Goal: Task Accomplishment & Management: Use online tool/utility

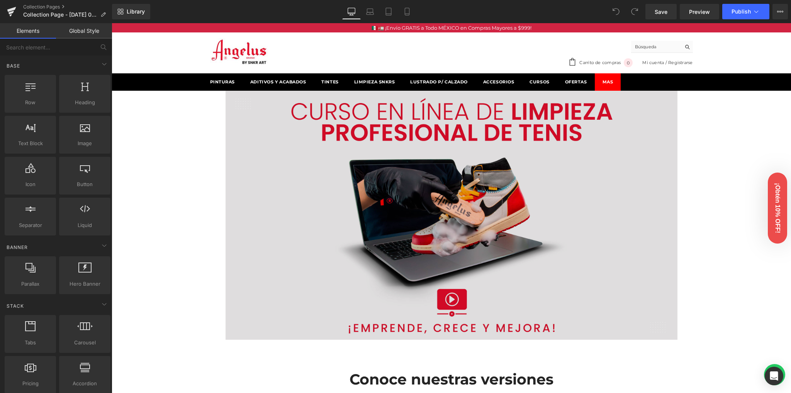
click at [443, 176] on img at bounding box center [452, 215] width 452 height 249
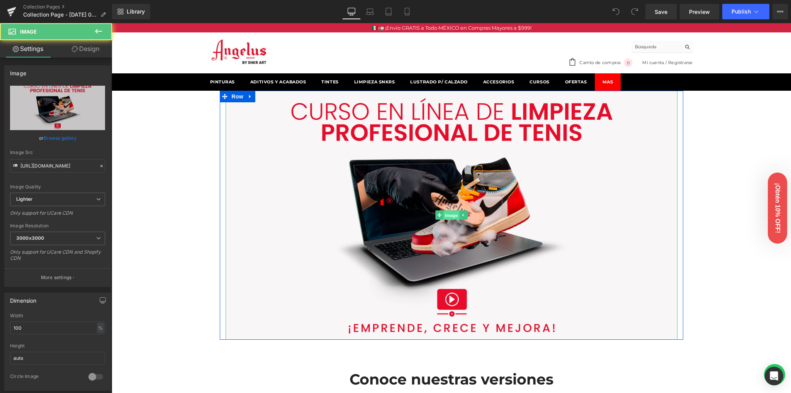
click at [445, 215] on span "Image" at bounding box center [451, 215] width 16 height 9
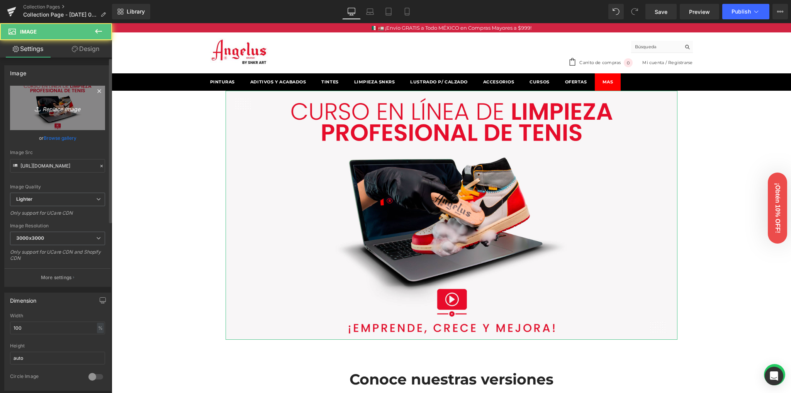
click at [51, 107] on icon "Replace Image" at bounding box center [58, 108] width 62 height 10
type input "C:\fakepath\1920x750_snkr-academy.jpg"
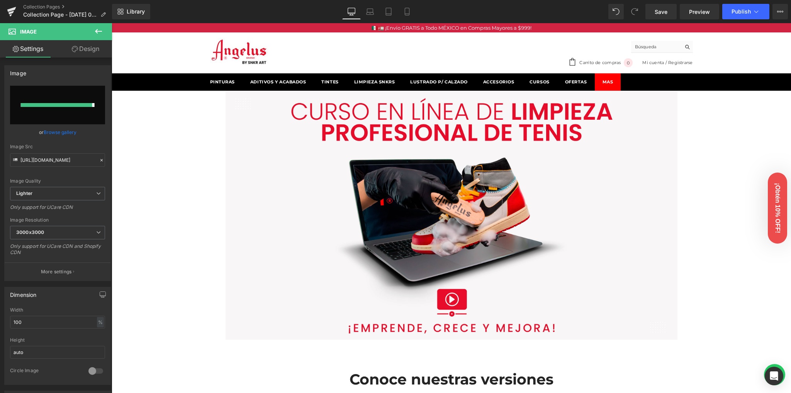
type input "[URL][DOMAIN_NAME]"
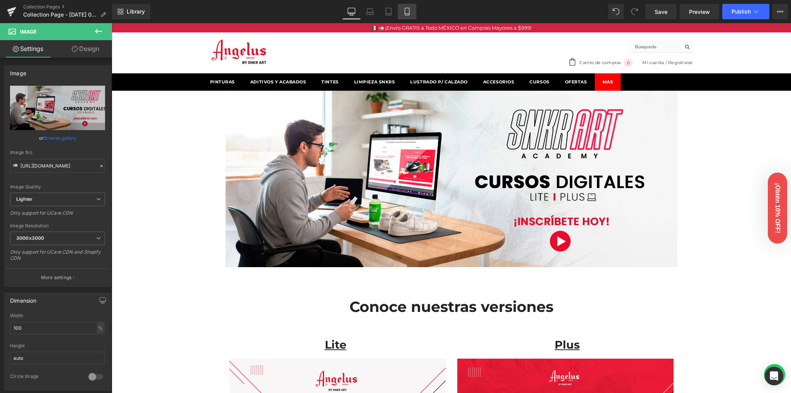
click at [409, 11] on icon at bounding box center [407, 12] width 8 height 8
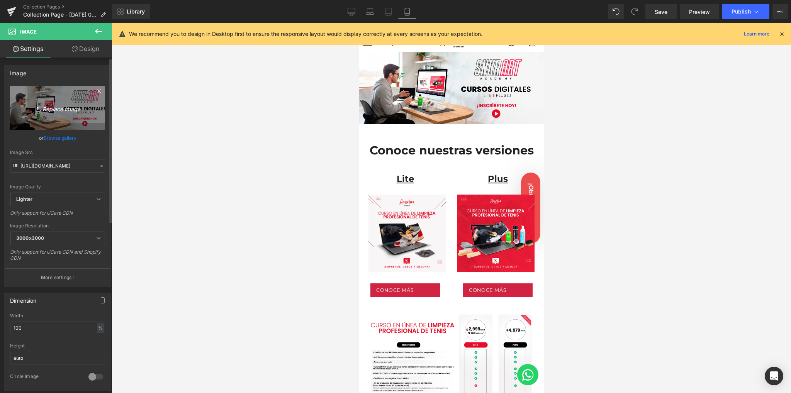
click at [58, 107] on icon "Replace Image" at bounding box center [58, 108] width 62 height 10
type input "C:\fakepath\1270x1650_snkr-academy.jpg"
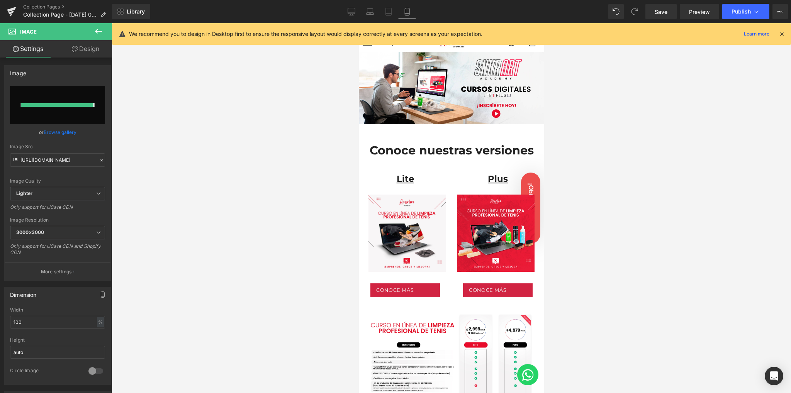
type input "[URL][DOMAIN_NAME]"
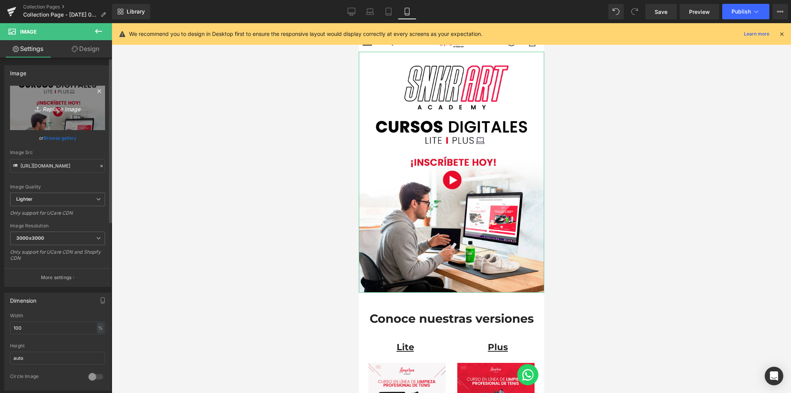
click at [66, 113] on link "Replace Image" at bounding box center [57, 108] width 95 height 44
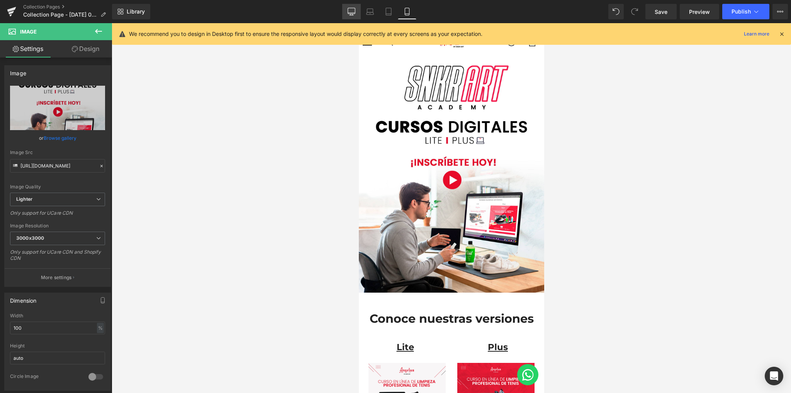
drag, startPoint x: 349, startPoint y: 10, endPoint x: 243, endPoint y: 135, distance: 164.4
click at [349, 10] on icon at bounding box center [352, 12] width 8 height 8
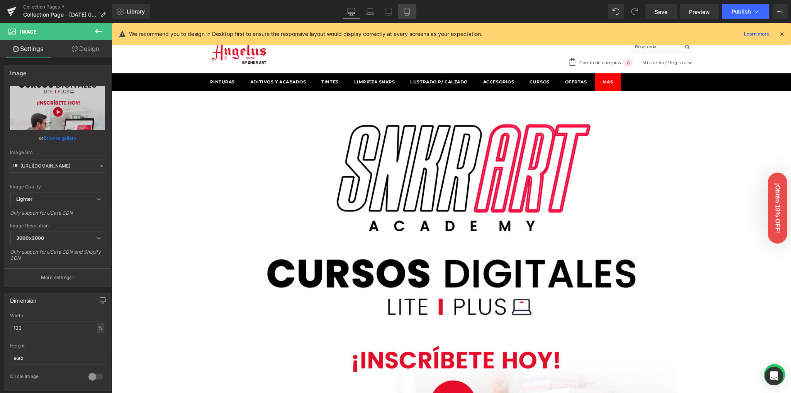
click at [412, 10] on link "Mobile" at bounding box center [407, 11] width 19 height 15
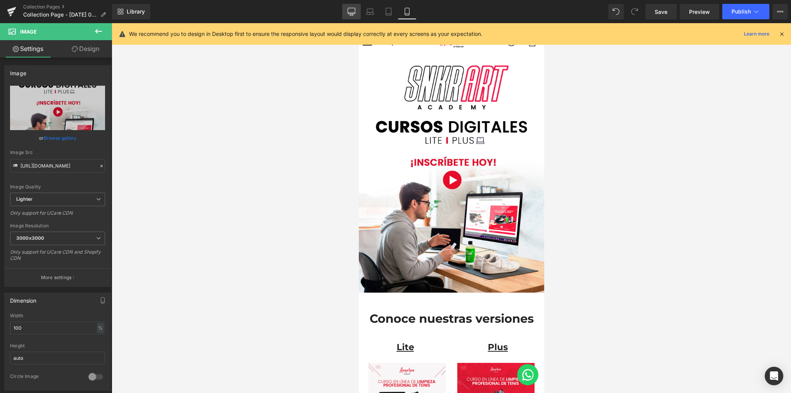
click at [349, 12] on icon at bounding box center [352, 12] width 8 height 8
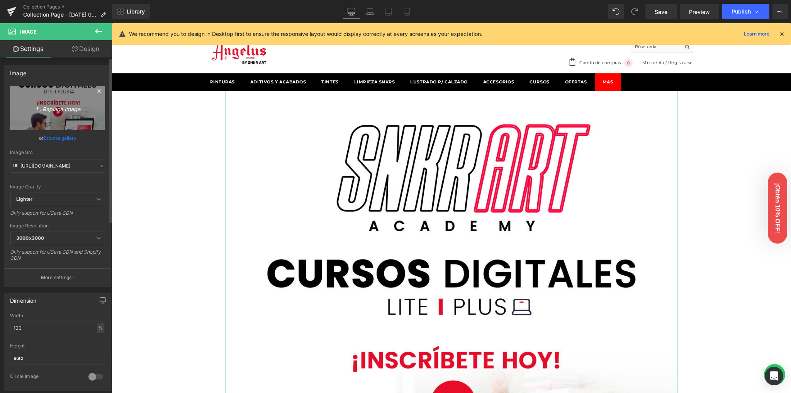
click at [49, 110] on icon "Replace Image" at bounding box center [58, 108] width 62 height 10
type input "C:\fakepath\1920x750_snkr-academy.jpg"
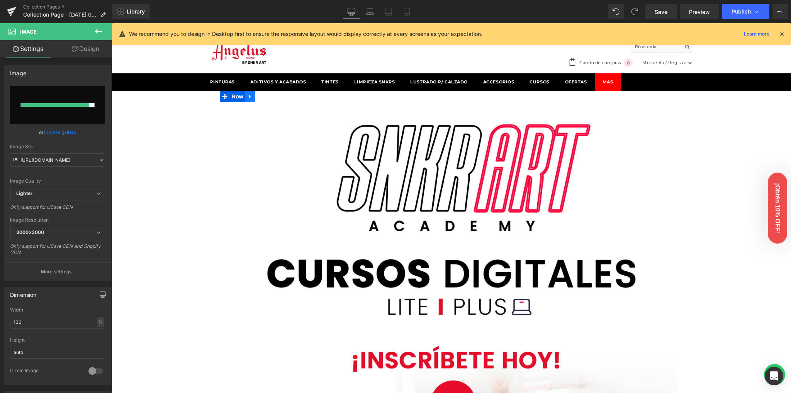
type input "[URL][DOMAIN_NAME]"
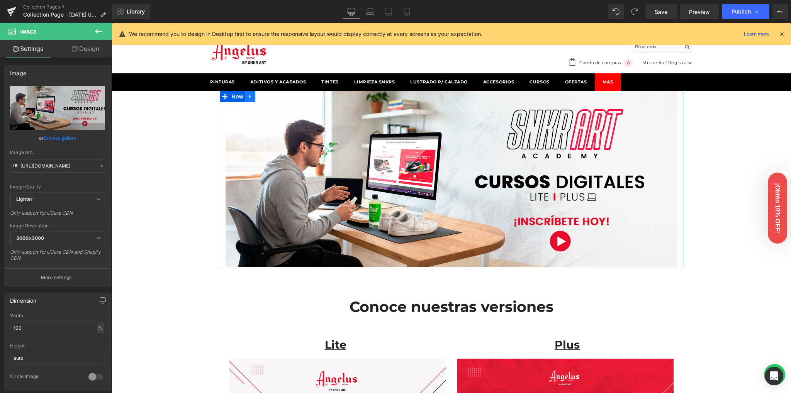
click at [249, 97] on icon at bounding box center [250, 96] width 2 height 3
click at [258, 99] on icon at bounding box center [260, 96] width 5 height 5
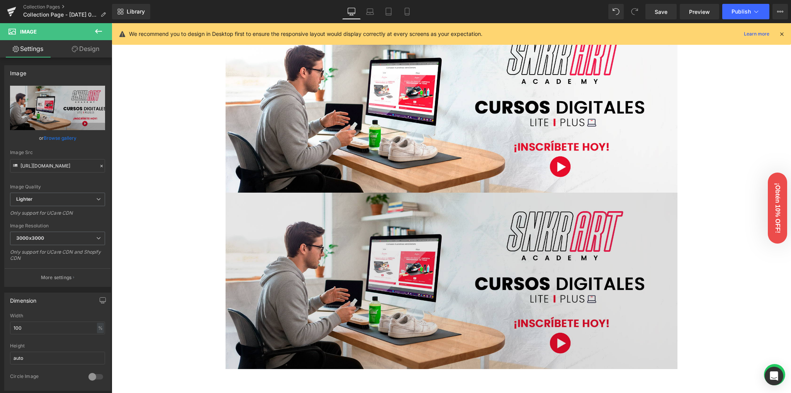
scroll to position [103, 0]
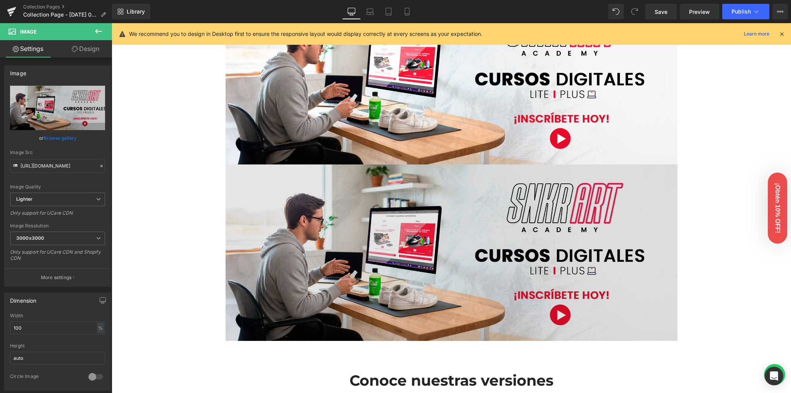
click at [403, 200] on img at bounding box center [452, 253] width 452 height 176
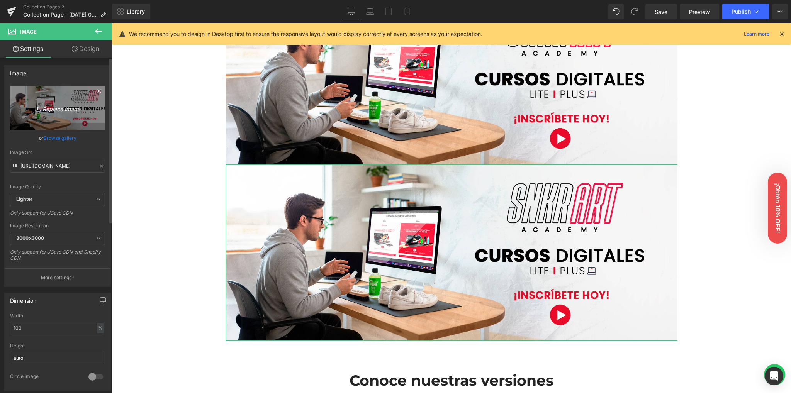
click at [61, 108] on icon "Replace Image" at bounding box center [58, 108] width 62 height 10
type input "C:\fakepath\1270x1650_snkr-academy.jpg"
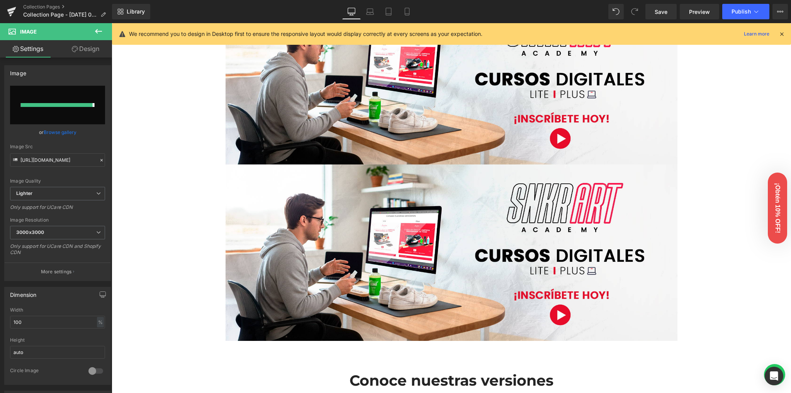
type input "[URL][DOMAIN_NAME]"
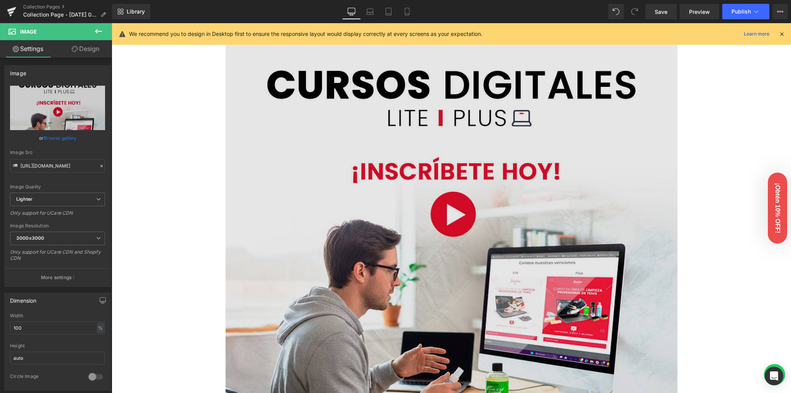
scroll to position [360, 0]
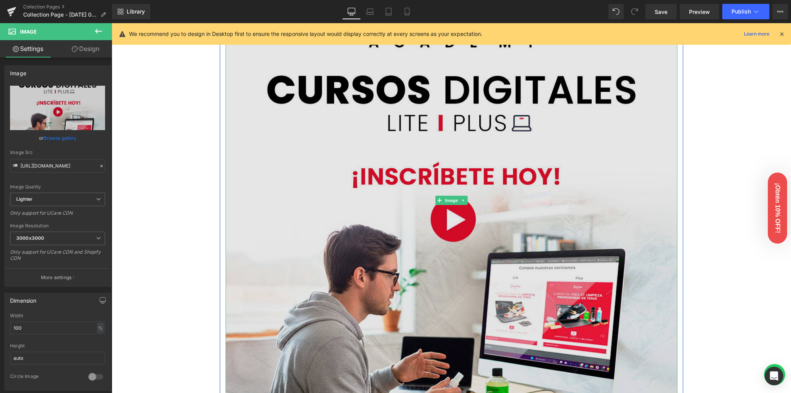
click at [369, 183] on img at bounding box center [452, 200] width 452 height 587
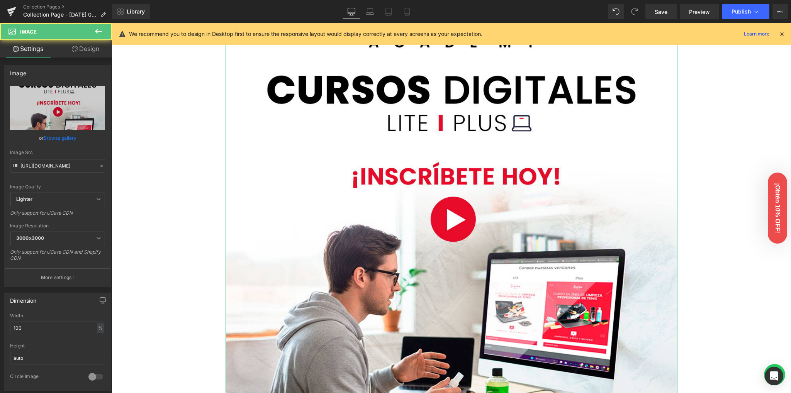
click at [84, 52] on link "Design" at bounding box center [86, 48] width 56 height 17
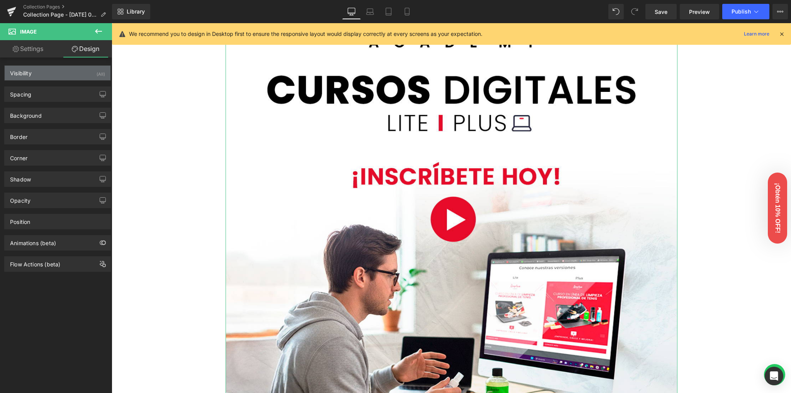
click at [91, 76] on div "Visibility (All)" at bounding box center [58, 73] width 106 height 15
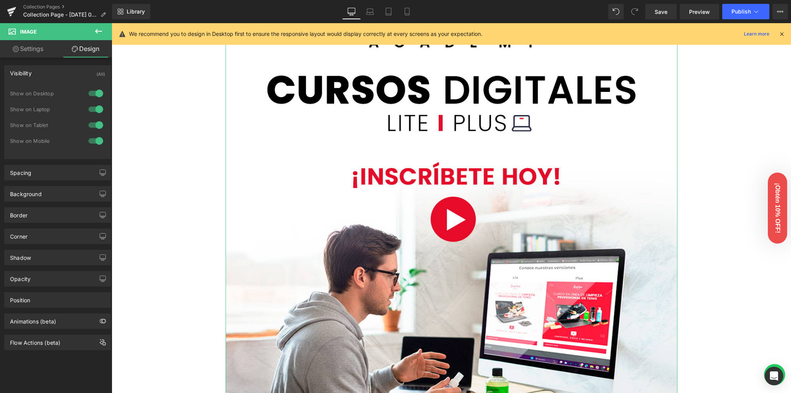
drag, startPoint x: 92, startPoint y: 93, endPoint x: 92, endPoint y: 110, distance: 17.0
click at [92, 96] on div at bounding box center [95, 93] width 19 height 12
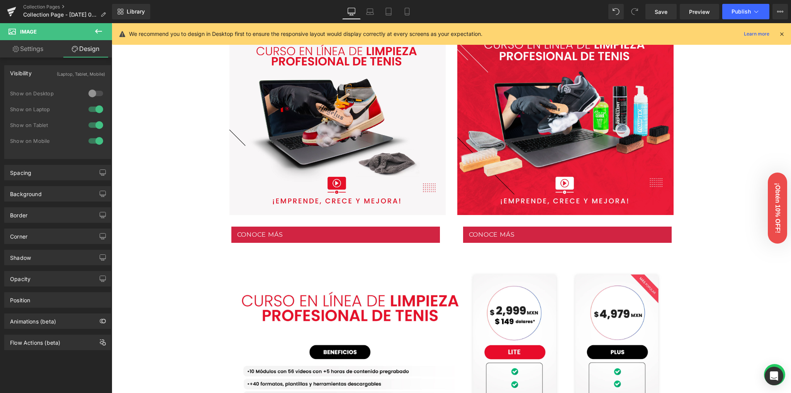
click at [92, 110] on div at bounding box center [95, 109] width 19 height 12
click at [93, 126] on div at bounding box center [95, 125] width 19 height 12
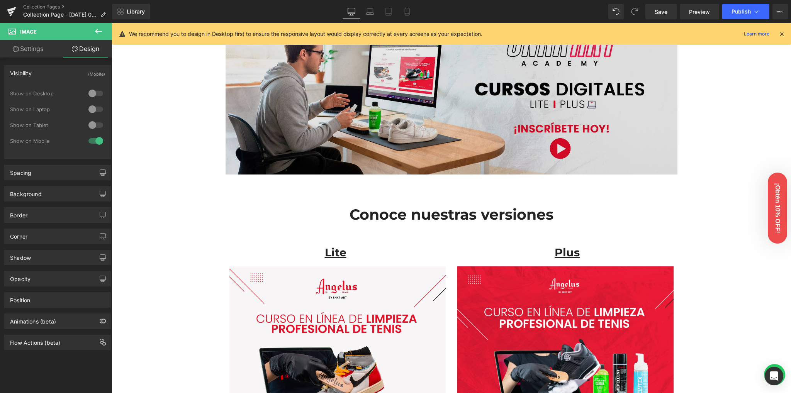
scroll to position [0, 0]
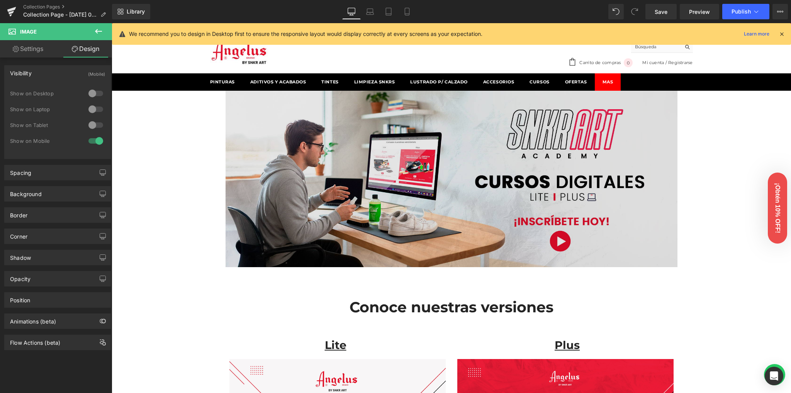
click at [327, 132] on img at bounding box center [452, 179] width 452 height 176
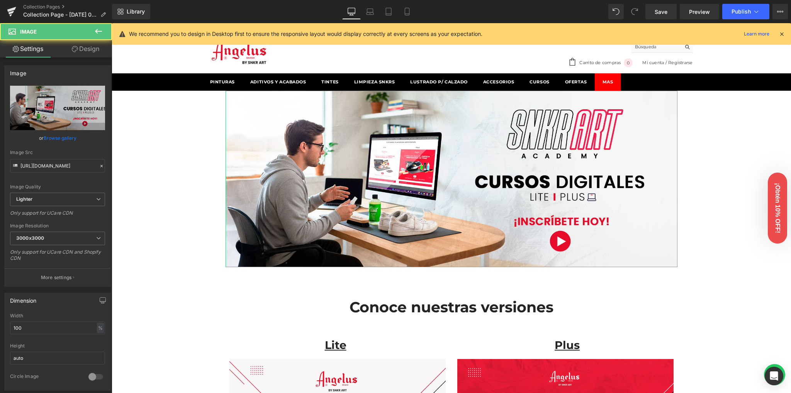
click at [86, 49] on link "Design" at bounding box center [86, 48] width 56 height 17
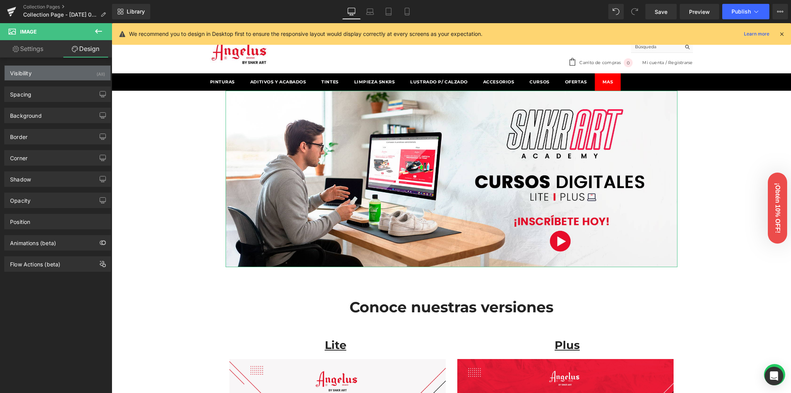
click at [93, 71] on div "Visibility (All)" at bounding box center [58, 73] width 106 height 15
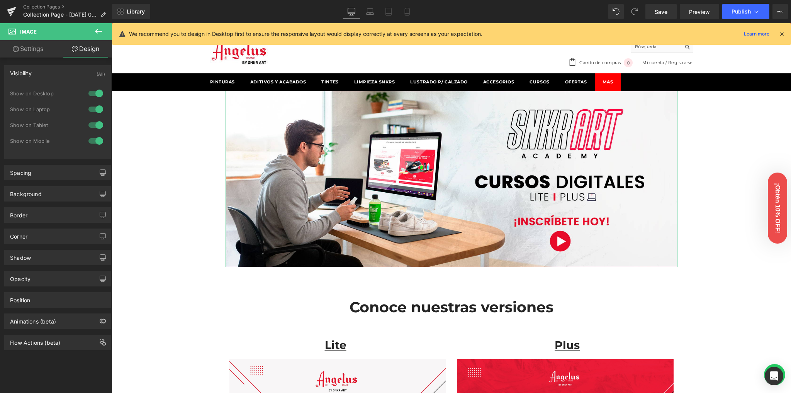
click at [94, 142] on div at bounding box center [95, 141] width 19 height 12
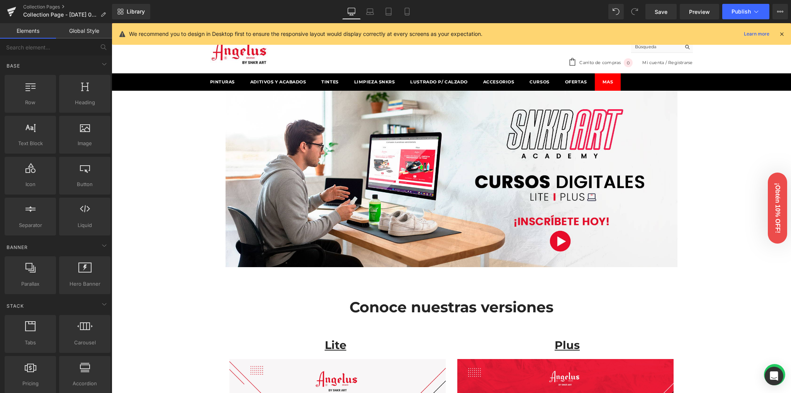
click at [407, 14] on icon at bounding box center [407, 14] width 4 height 0
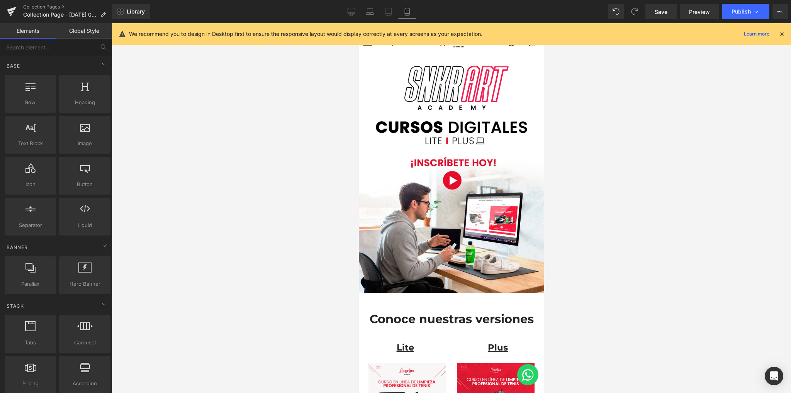
click at [779, 35] on icon at bounding box center [781, 34] width 7 height 7
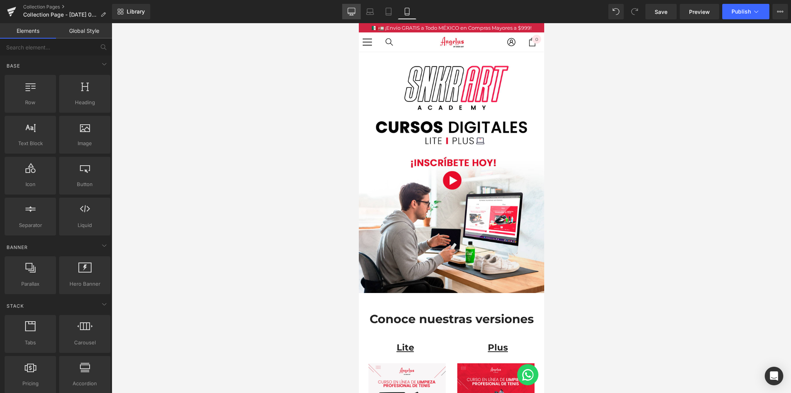
drag, startPoint x: 350, startPoint y: 7, endPoint x: 248, endPoint y: 16, distance: 102.4
click at [350, 7] on link "Desktop" at bounding box center [351, 11] width 19 height 15
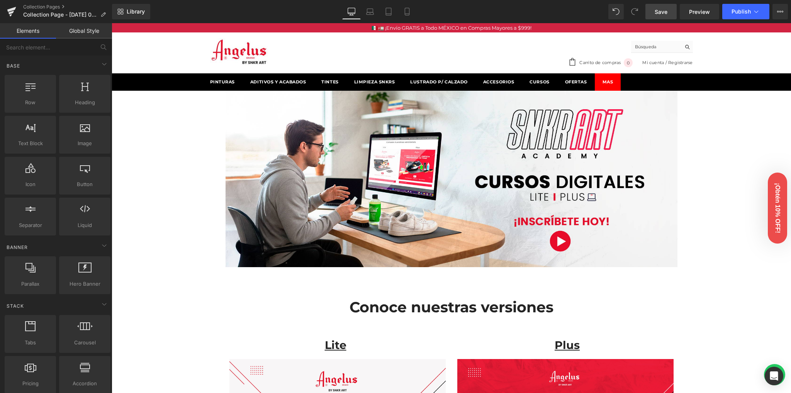
drag, startPoint x: 655, startPoint y: 9, endPoint x: 531, endPoint y: 41, distance: 128.4
click at [655, 9] on span "Save" at bounding box center [661, 12] width 13 height 8
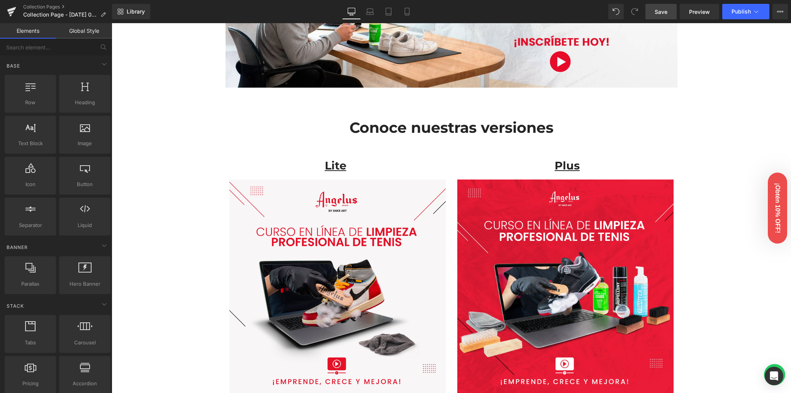
scroll to position [206, 0]
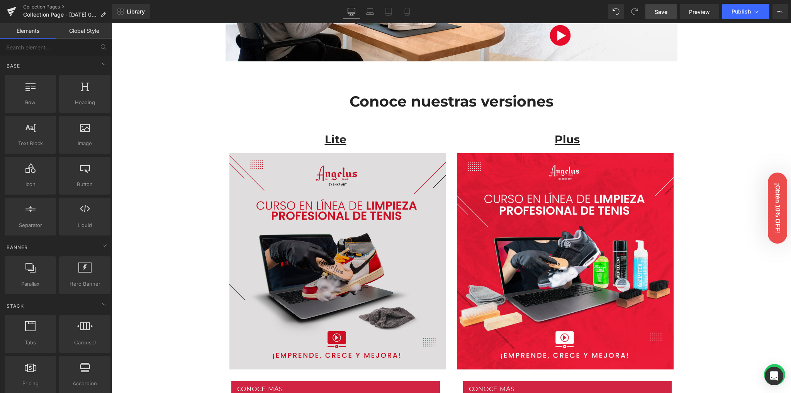
click at [339, 225] on img at bounding box center [336, 261] width 220 height 216
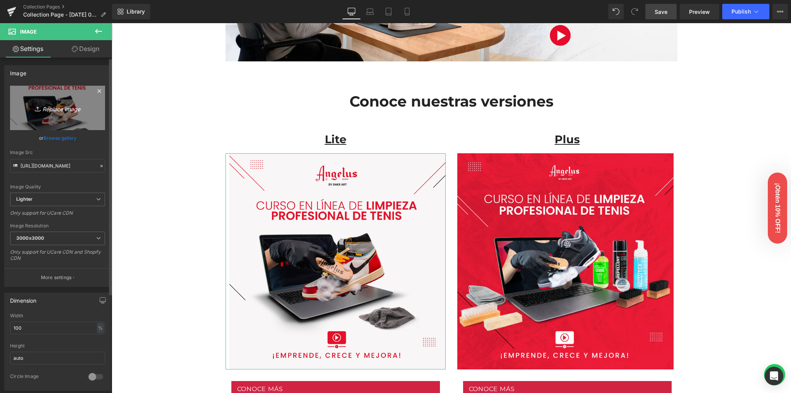
click at [60, 113] on link "Replace Image" at bounding box center [57, 108] width 95 height 44
type input "C:\fakepath\Foto_Producto_2.jpg"
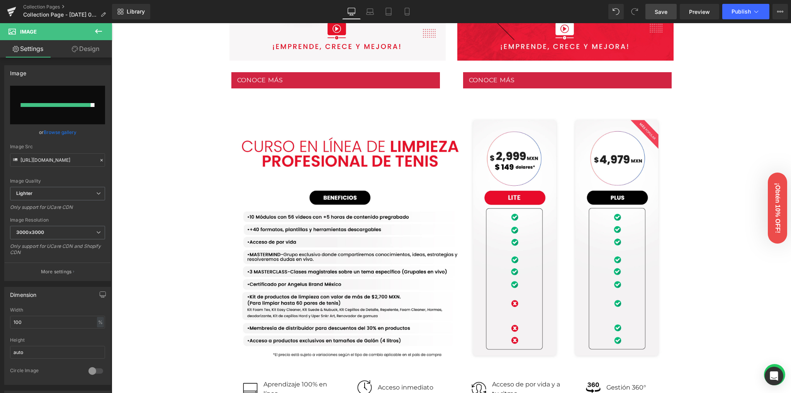
scroll to position [360, 0]
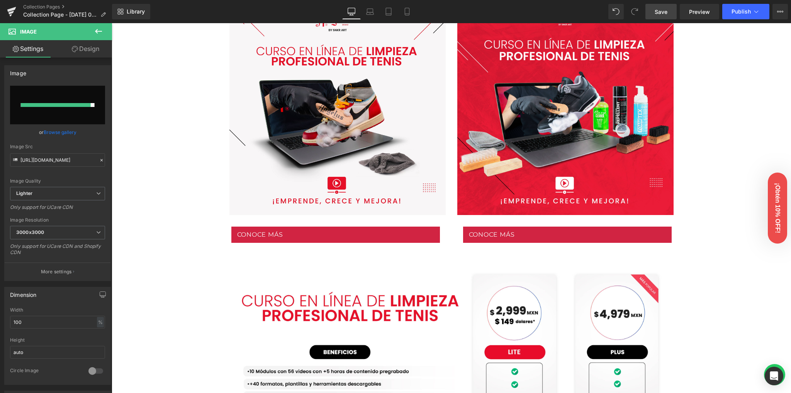
click at [662, 8] on span "Save" at bounding box center [661, 12] width 13 height 8
click at [7, 17] on icon at bounding box center [11, 11] width 9 height 19
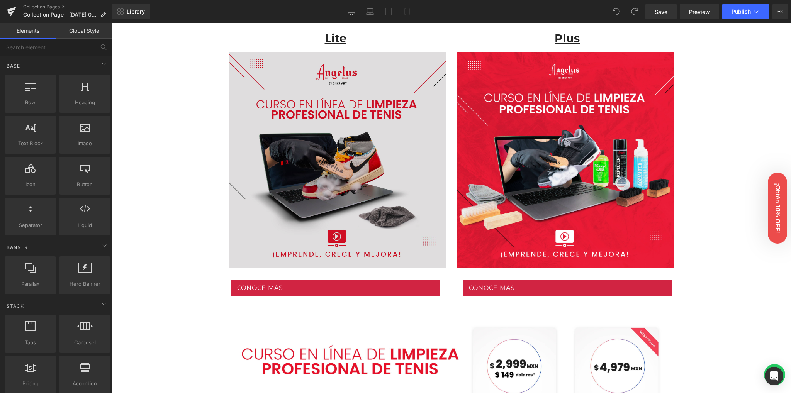
scroll to position [309, 0]
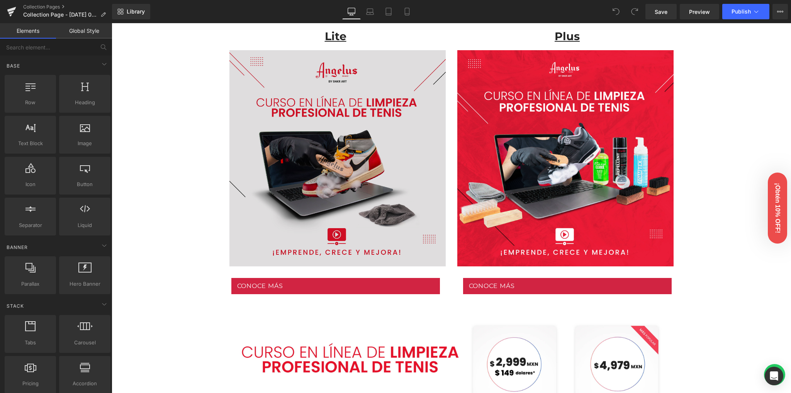
click at [309, 175] on img at bounding box center [336, 158] width 220 height 216
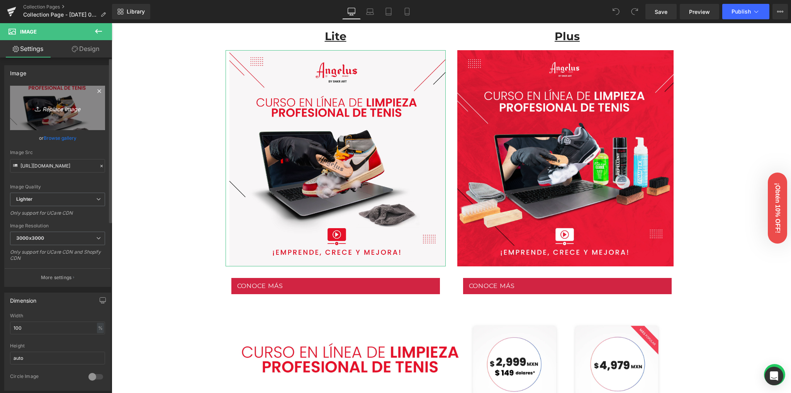
click at [62, 113] on link "Replace Image" at bounding box center [57, 108] width 95 height 44
type input "C:\fakepath\Foto_Producto_2.jpg"
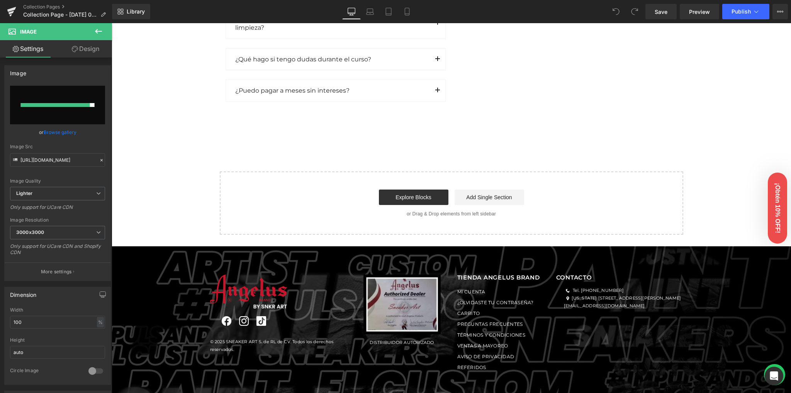
scroll to position [1214, 0]
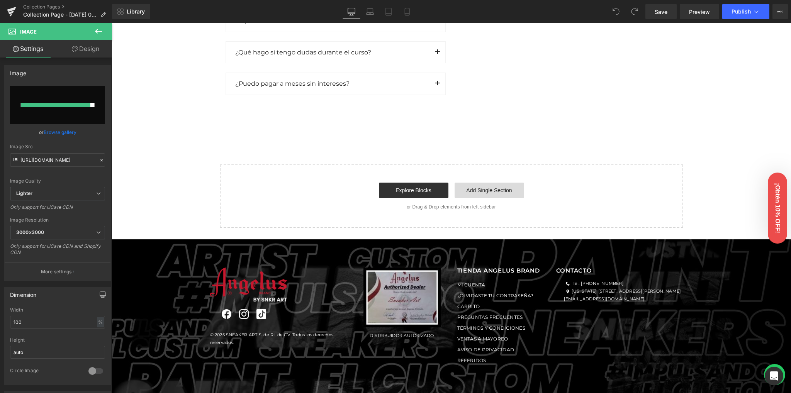
click at [485, 192] on link "Add Single Section" at bounding box center [490, 190] width 70 height 15
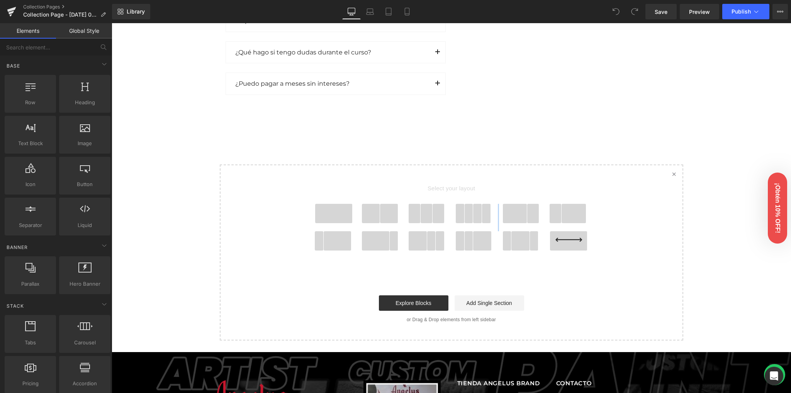
drag, startPoint x: 468, startPoint y: 210, endPoint x: 509, endPoint y: 210, distance: 40.9
click at [489, 212] on div at bounding box center [452, 231] width 286 height 55
click at [513, 210] on span at bounding box center [515, 213] width 25 height 19
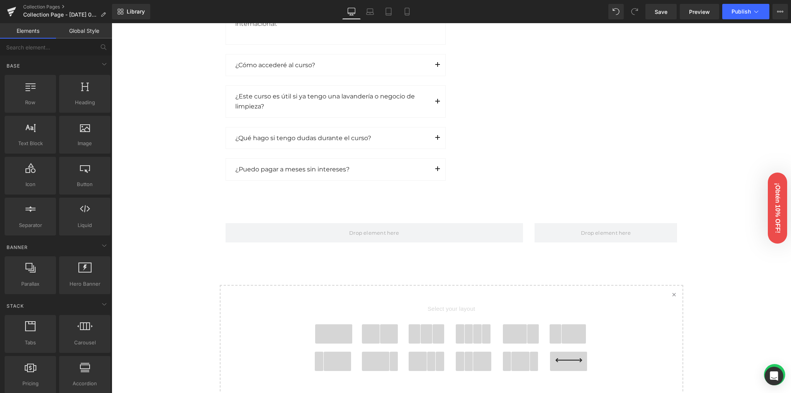
scroll to position [1233, 0]
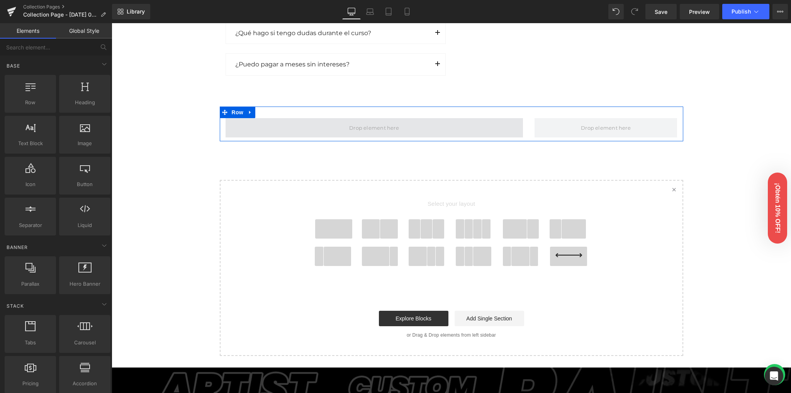
click at [495, 119] on span at bounding box center [374, 127] width 297 height 19
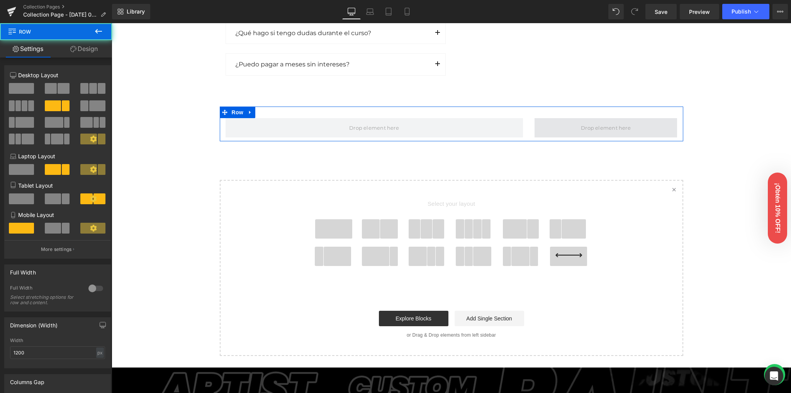
click at [656, 118] on span at bounding box center [605, 127] width 143 height 19
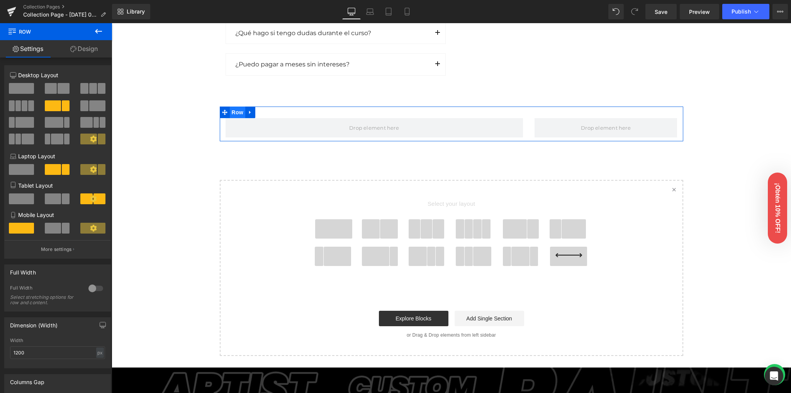
click at [236, 110] on span "Row" at bounding box center [237, 113] width 15 height 12
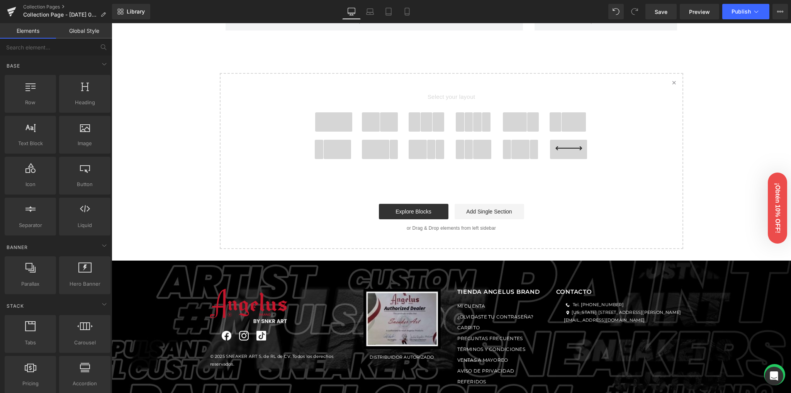
scroll to position [855, 0]
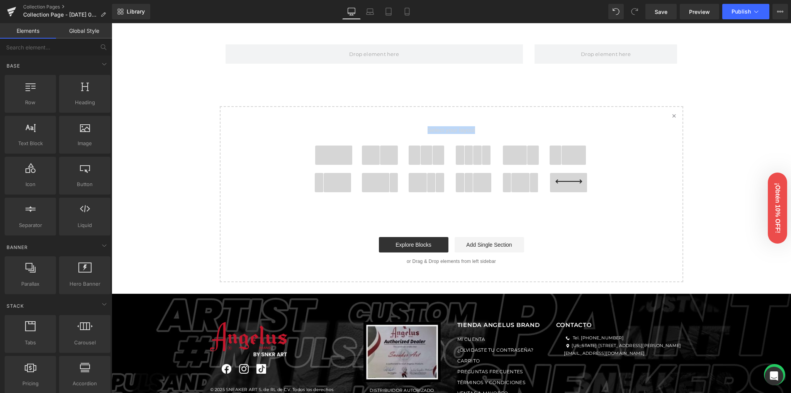
drag, startPoint x: 326, startPoint y: 158, endPoint x: 340, endPoint y: 115, distance: 45.1
click at [331, 110] on div "Select your layout" at bounding box center [451, 163] width 309 height 113
click at [334, 151] on span at bounding box center [333, 155] width 37 height 19
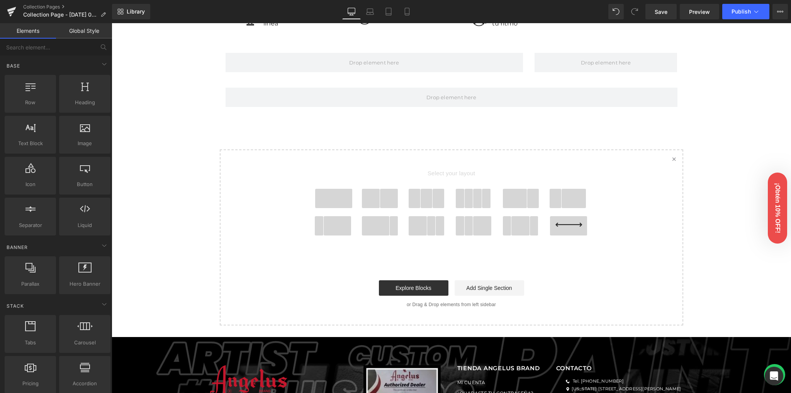
scroll to position [765, 0]
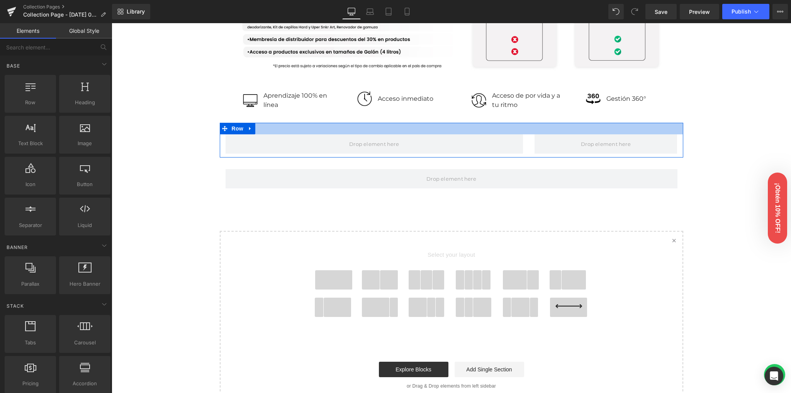
click at [529, 131] on div at bounding box center [451, 129] width 463 height 12
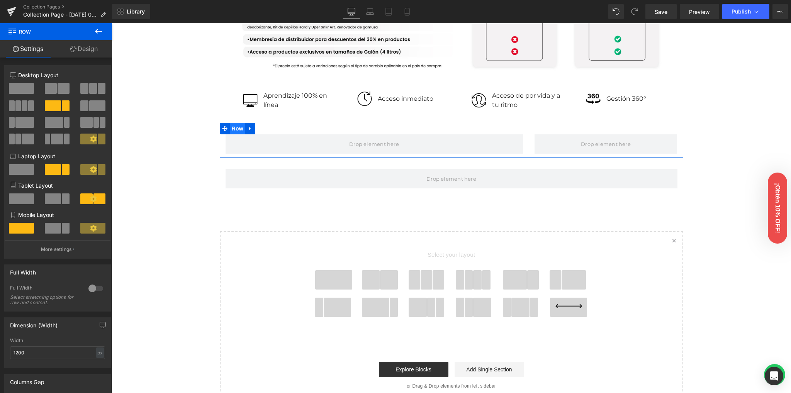
click at [234, 127] on span "Row" at bounding box center [237, 129] width 15 height 12
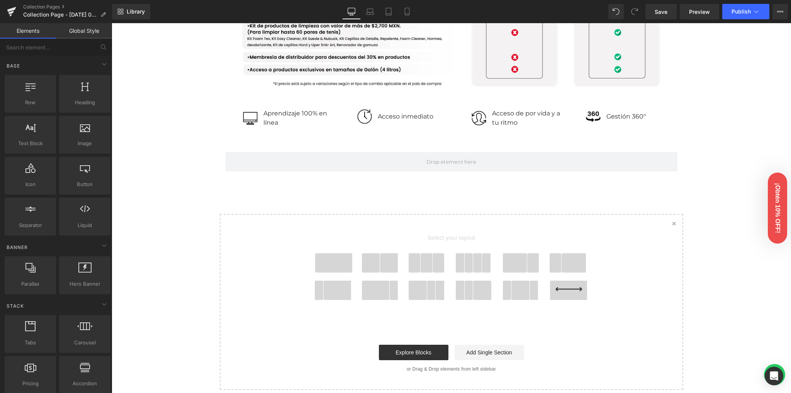
scroll to position [772, 0]
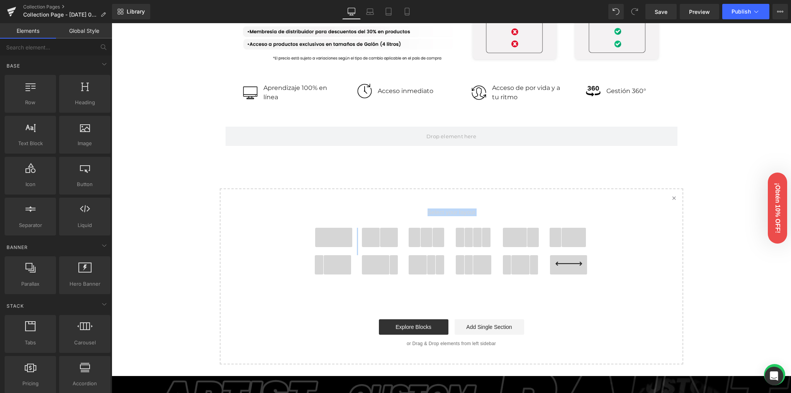
drag, startPoint x: 378, startPoint y: 238, endPoint x: 386, endPoint y: 226, distance: 14.4
click at [373, 207] on div "Select your layout" at bounding box center [451, 245] width 309 height 113
drag, startPoint x: 380, startPoint y: 236, endPoint x: 380, endPoint y: 231, distance: 4.3
click at [380, 236] on span at bounding box center [389, 237] width 18 height 19
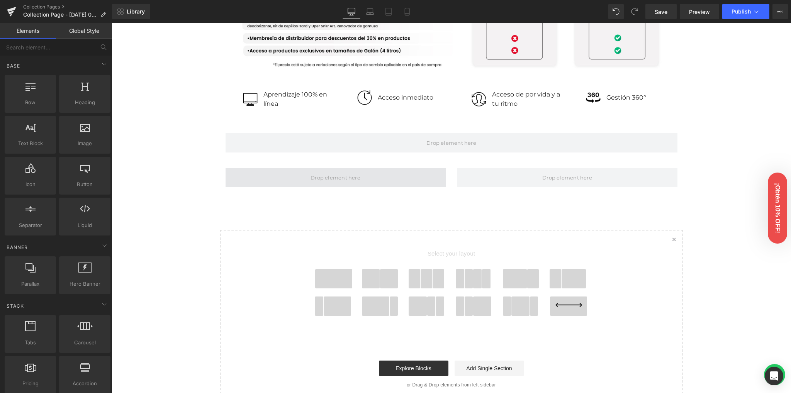
scroll to position [765, 0]
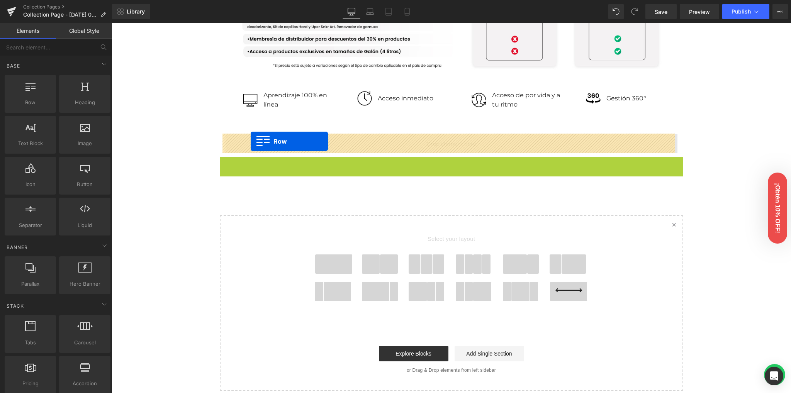
drag, startPoint x: 236, startPoint y: 165, endPoint x: 251, endPoint y: 142, distance: 27.8
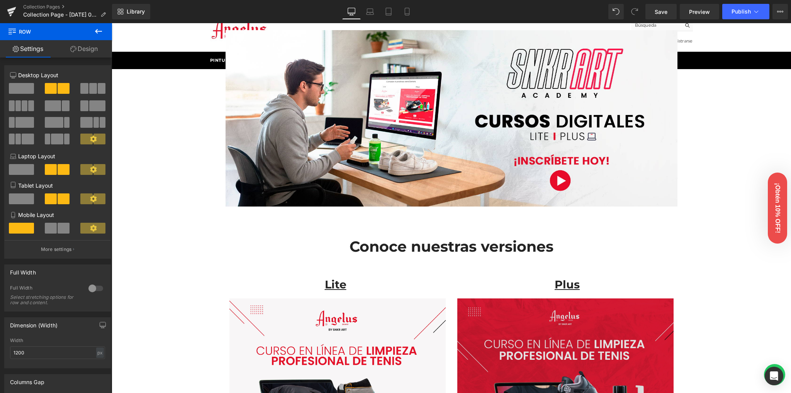
scroll to position [257, 0]
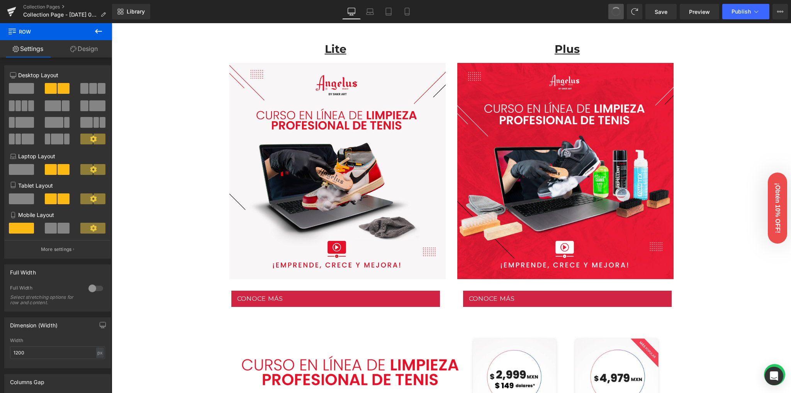
click at [611, 13] on button at bounding box center [615, 11] width 15 height 15
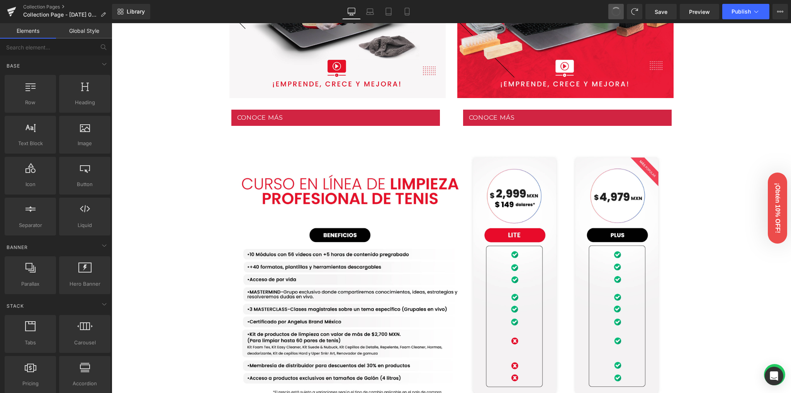
click at [611, 13] on button at bounding box center [615, 11] width 15 height 15
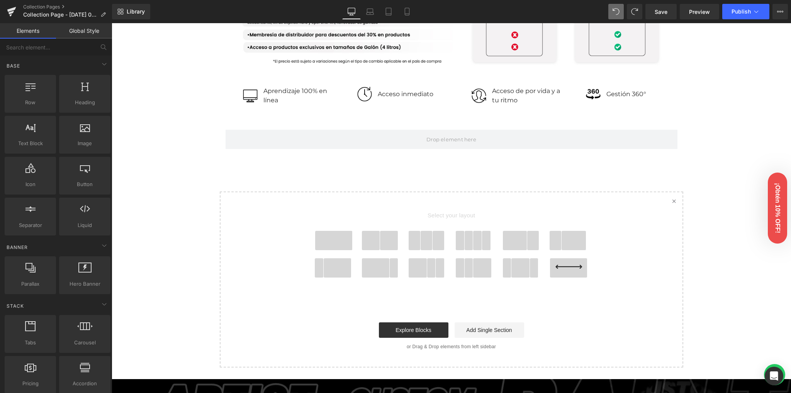
scroll to position [774, 0]
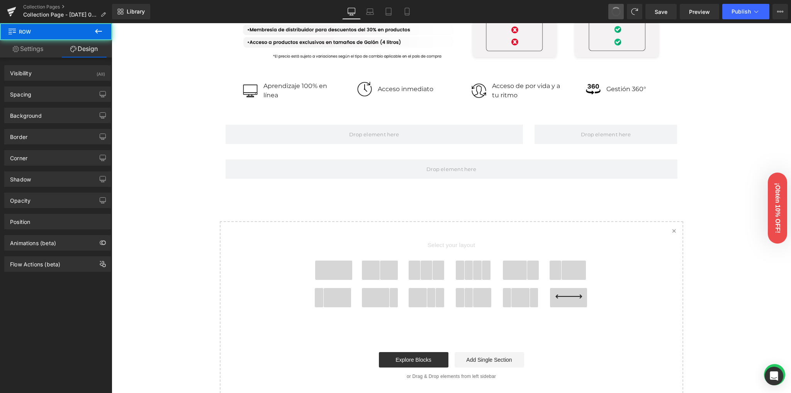
click at [611, 13] on button at bounding box center [615, 11] width 15 height 15
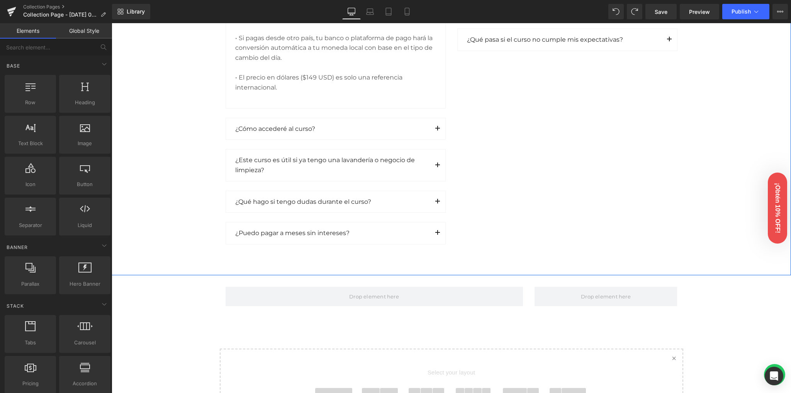
scroll to position [1135, 0]
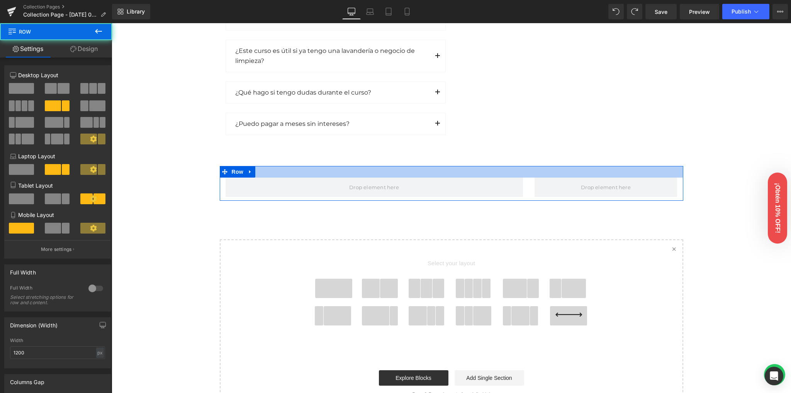
click at [464, 173] on div at bounding box center [451, 172] width 463 height 12
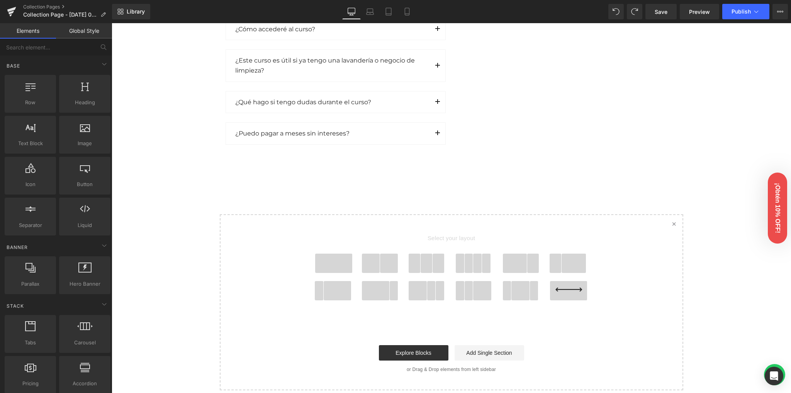
scroll to position [1083, 0]
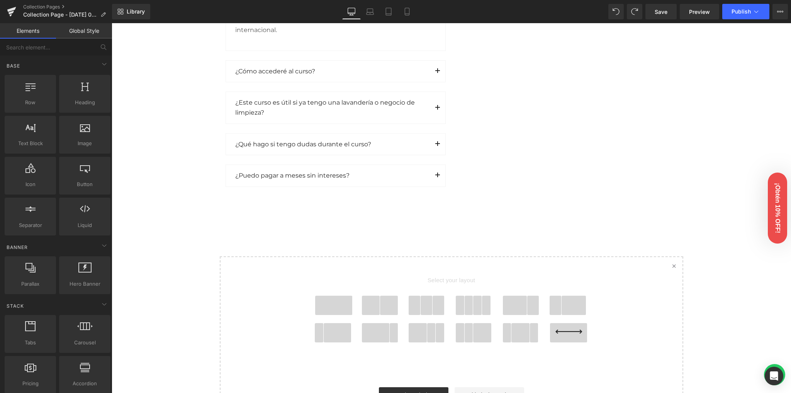
click at [332, 300] on span at bounding box center [333, 305] width 37 height 19
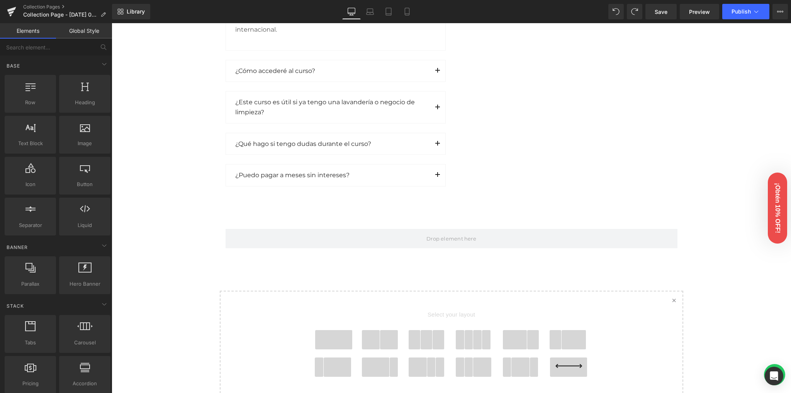
click at [386, 332] on span at bounding box center [389, 339] width 18 height 19
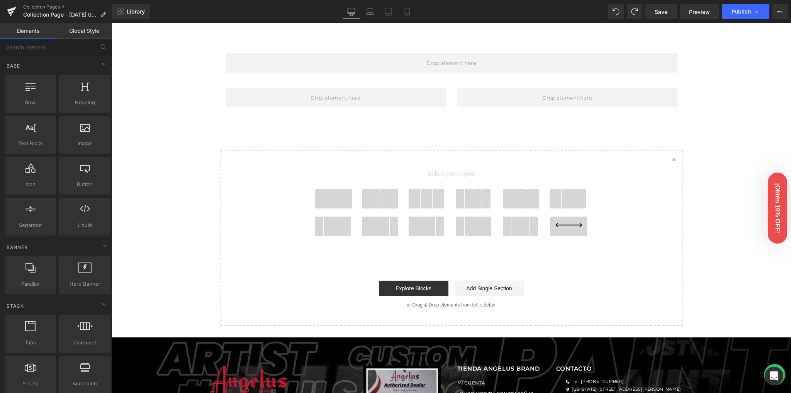
scroll to position [1178, 0]
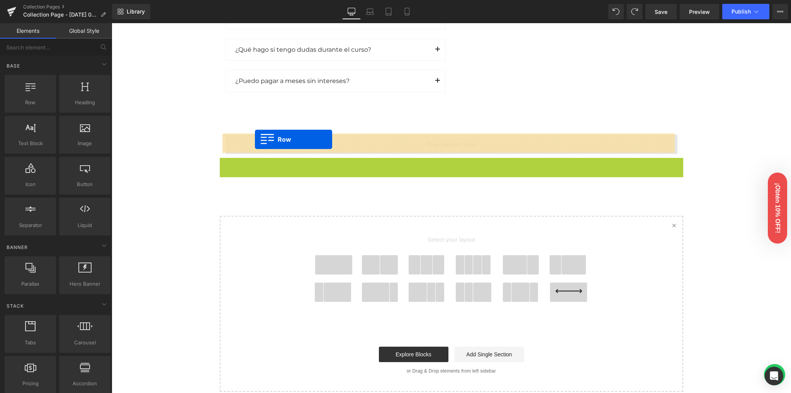
drag, startPoint x: 235, startPoint y: 163, endPoint x: 255, endPoint y: 139, distance: 30.7
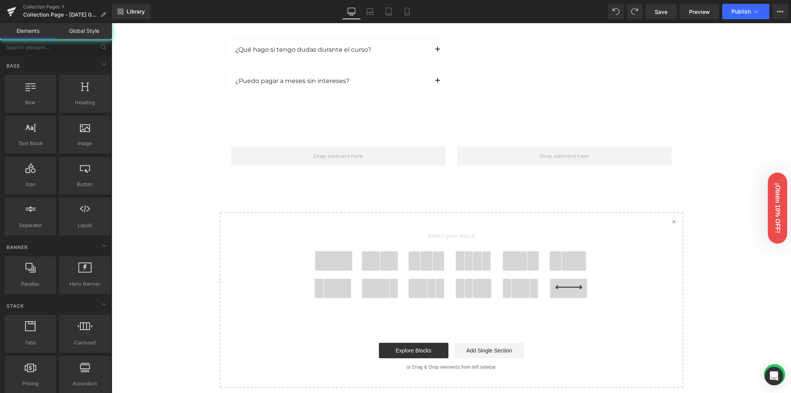
drag, startPoint x: 398, startPoint y: 252, endPoint x: 444, endPoint y: 232, distance: 50.7
click at [370, 257] on span at bounding box center [371, 260] width 18 height 19
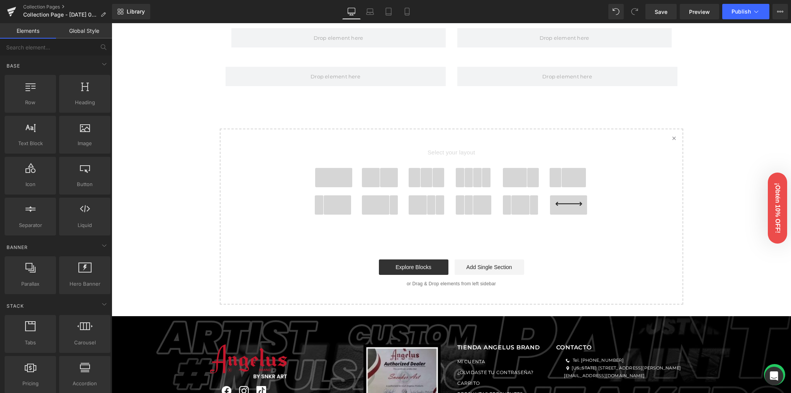
scroll to position [1193, 0]
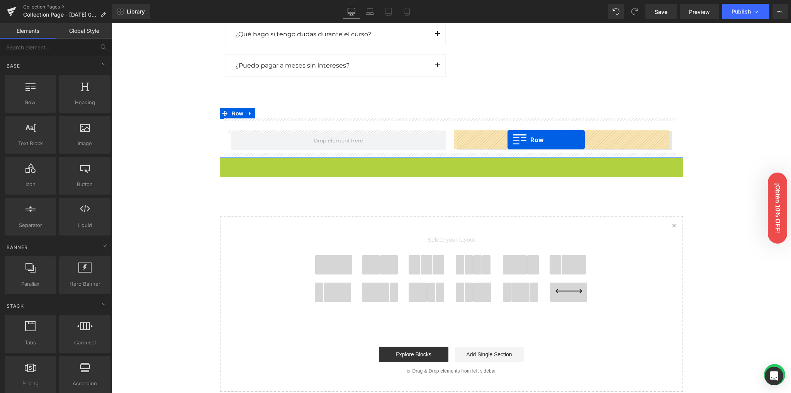
drag, startPoint x: 235, startPoint y: 163, endPoint x: 507, endPoint y: 140, distance: 273.6
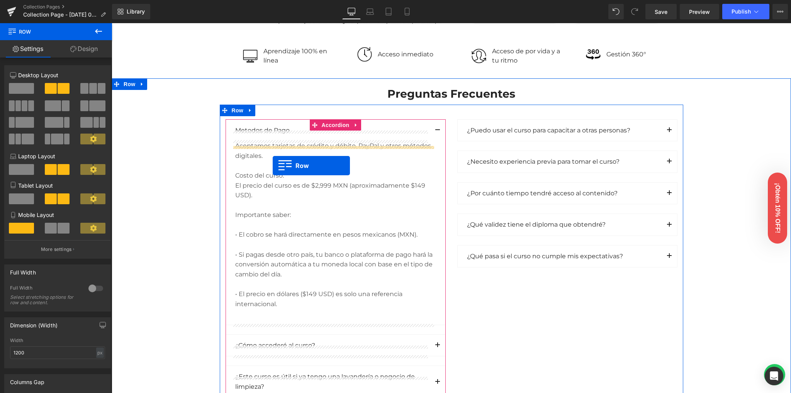
scroll to position [781, 0]
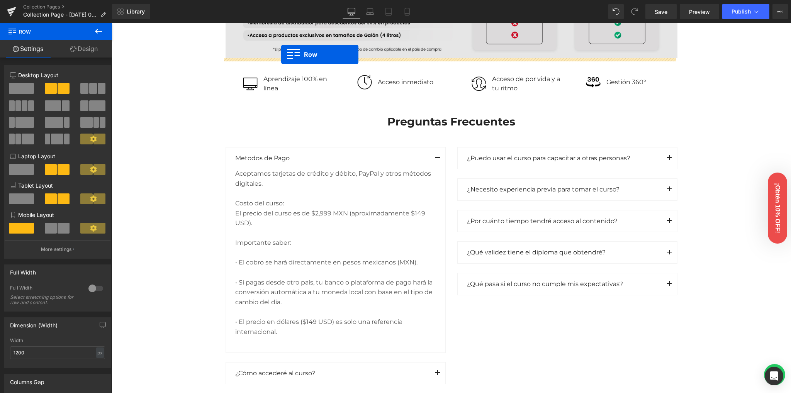
drag, startPoint x: 235, startPoint y: 112, endPoint x: 281, endPoint y: 54, distance: 73.9
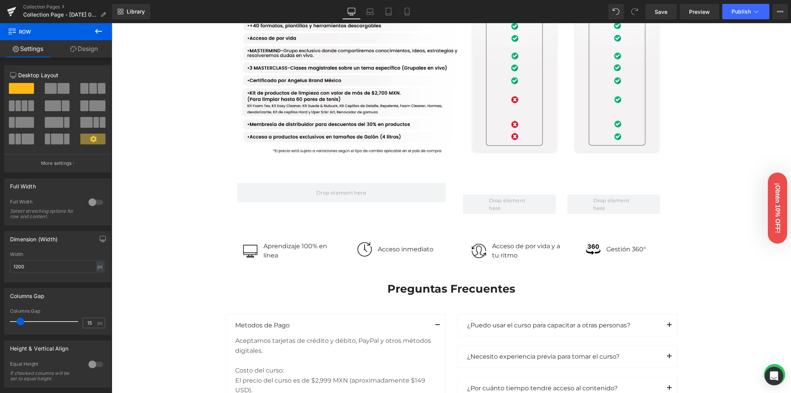
scroll to position [678, 0]
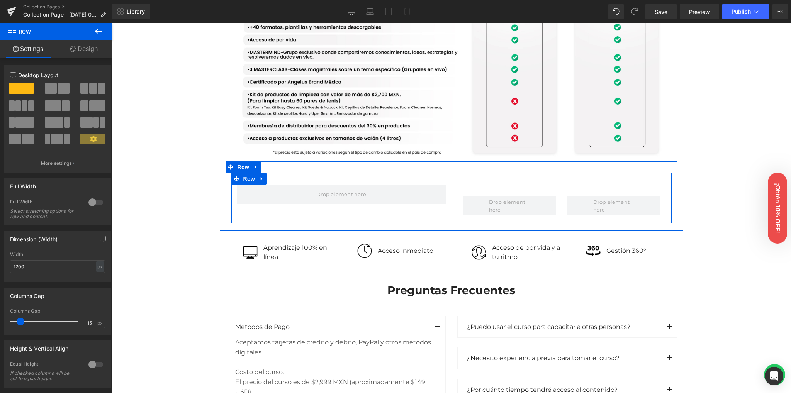
click at [510, 181] on div "Row Row" at bounding box center [451, 198] width 440 height 50
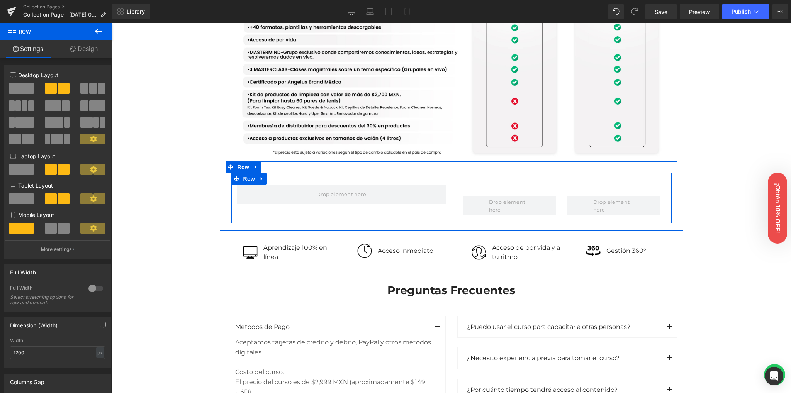
click at [512, 176] on div "Row Row" at bounding box center [451, 198] width 440 height 50
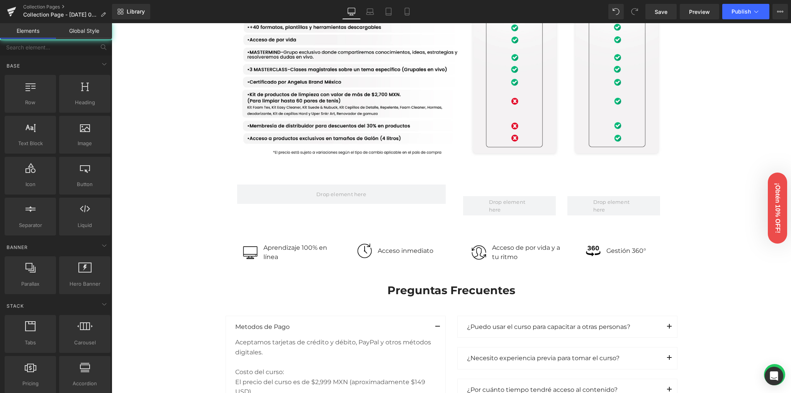
click at [717, 159] on div "Image Row Image Row Conoce nuestras versiones Heading Row Lite Heading Plus Hea…" at bounding box center [451, 139] width 679 height 1530
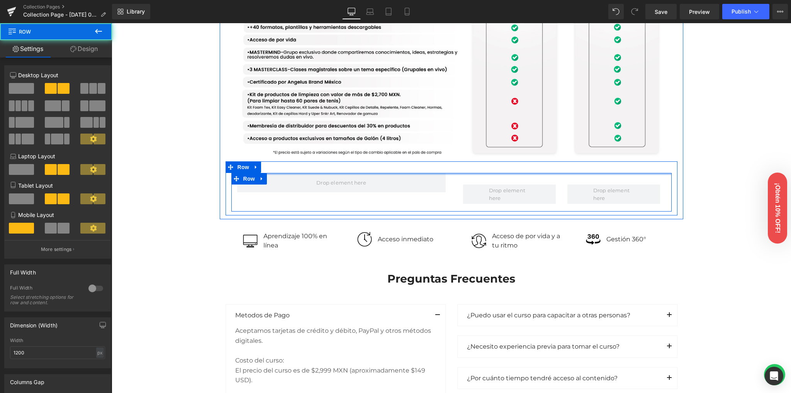
drag, startPoint x: 509, startPoint y: 172, endPoint x: 509, endPoint y: 166, distance: 6.2
click at [509, 166] on div "Row Row Row" at bounding box center [452, 188] width 452 height 54
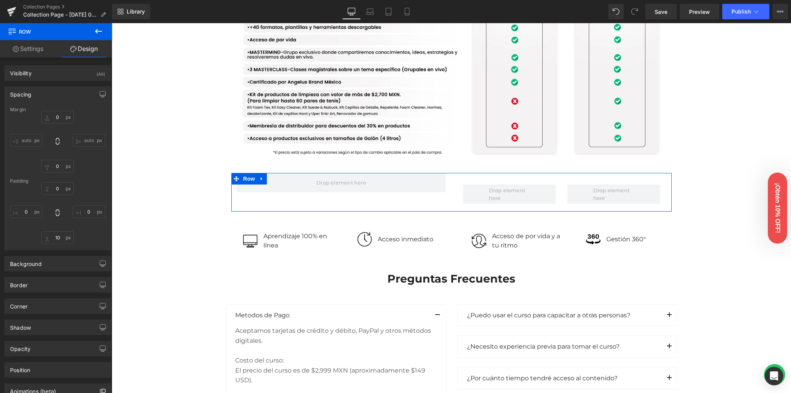
click at [744, 165] on div "Image Row Image Row Conoce nuestras versiones Heading Row Lite Heading Plus Hea…" at bounding box center [451, 133] width 679 height 1518
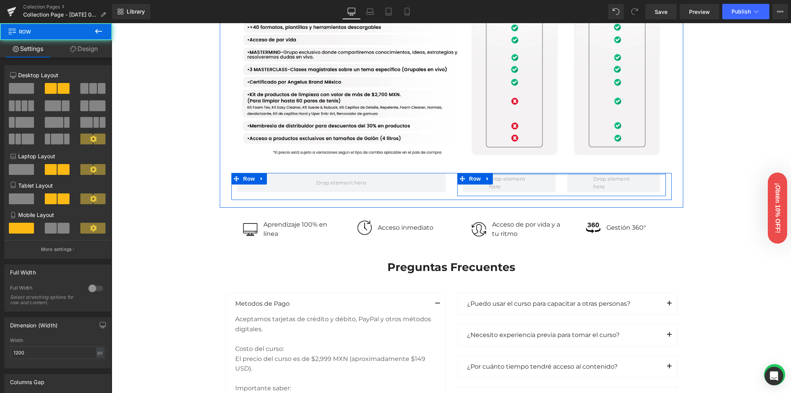
drag, startPoint x: 502, startPoint y: 182, endPoint x: 505, endPoint y: 167, distance: 15.0
click at [505, 167] on div "Row Row Row" at bounding box center [452, 182] width 452 height 42
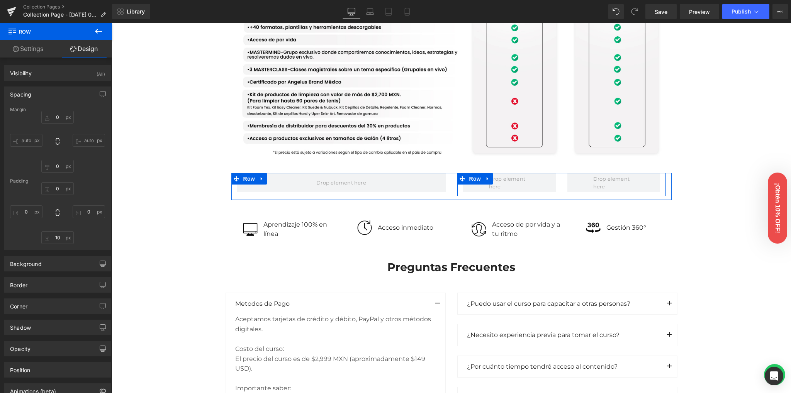
click at [746, 148] on div "Image Row Image Row Conoce nuestras versiones Heading Row Lite Heading Plus Hea…" at bounding box center [451, 127] width 679 height 1506
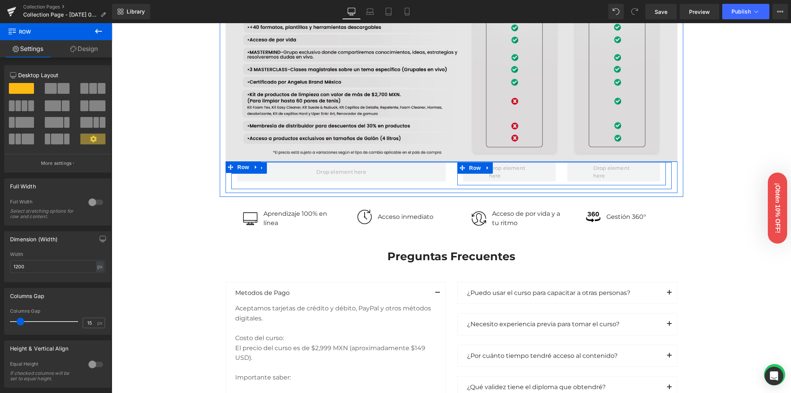
drag, startPoint x: 517, startPoint y: 167, endPoint x: 519, endPoint y: 156, distance: 10.6
click at [519, 156] on div "Image Row Row Row" at bounding box center [451, 53] width 463 height 281
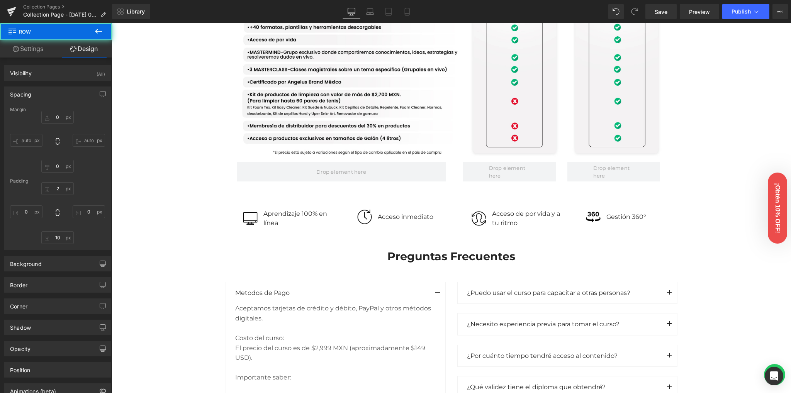
click at [726, 161] on div "Image Row Image Row Conoce nuestras versiones Heading Row Lite Heading Plus Hea…" at bounding box center [451, 122] width 679 height 1496
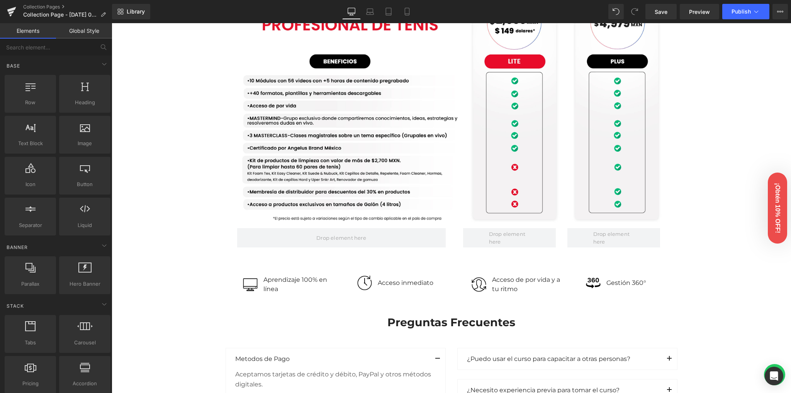
scroll to position [627, 0]
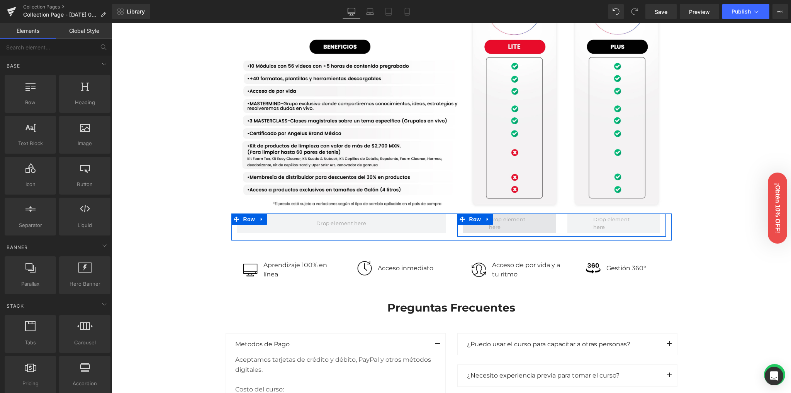
click at [502, 219] on span at bounding box center [509, 223] width 46 height 19
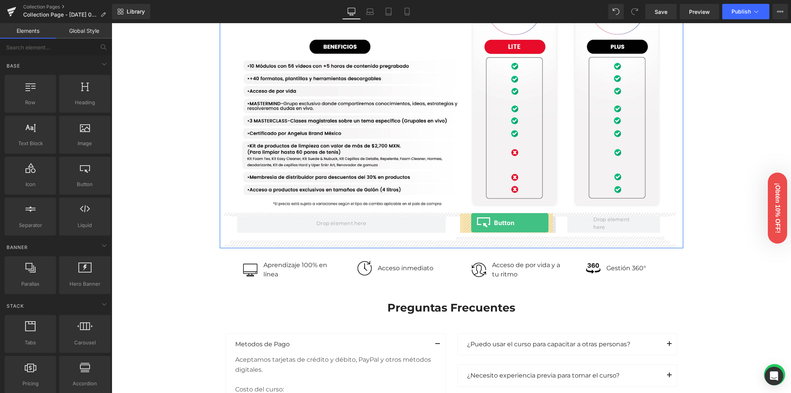
drag, startPoint x: 315, startPoint y: 226, endPoint x: 471, endPoint y: 223, distance: 155.7
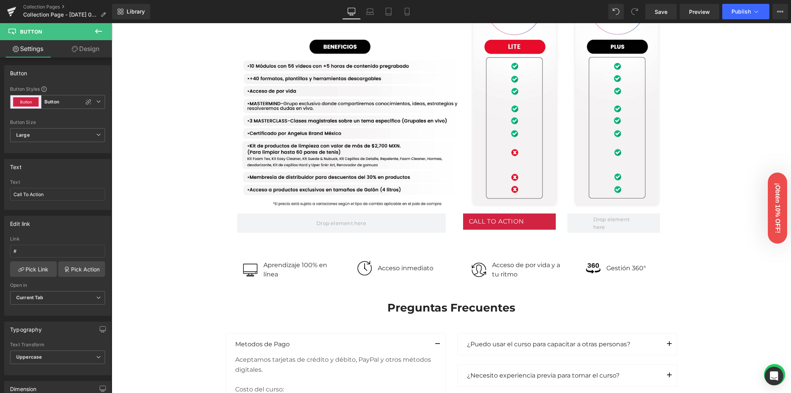
click at [102, 31] on icon at bounding box center [98, 31] width 9 height 9
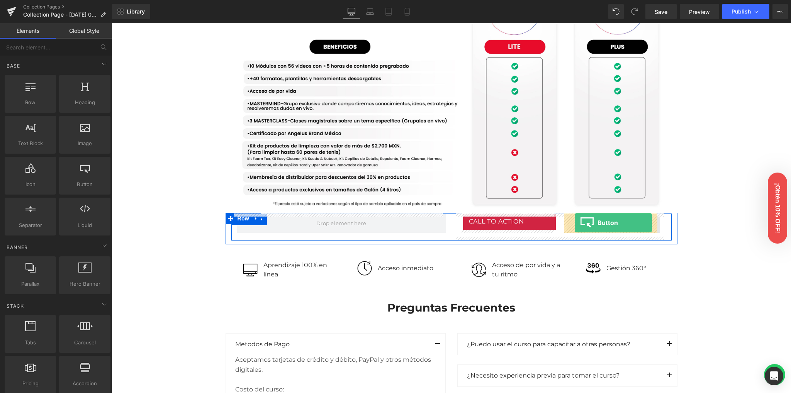
drag, startPoint x: 198, startPoint y: 199, endPoint x: 575, endPoint y: 223, distance: 377.2
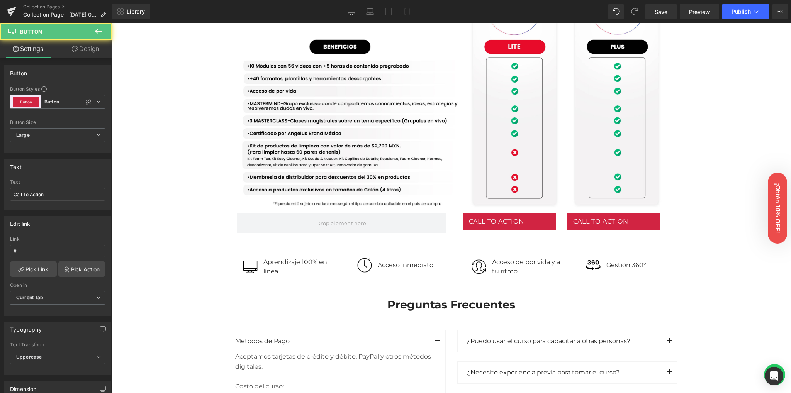
click at [715, 190] on div "Image Row Image Row Conoce nuestras versiones Heading Row Lite Heading Plus Hea…" at bounding box center [451, 171] width 679 height 1492
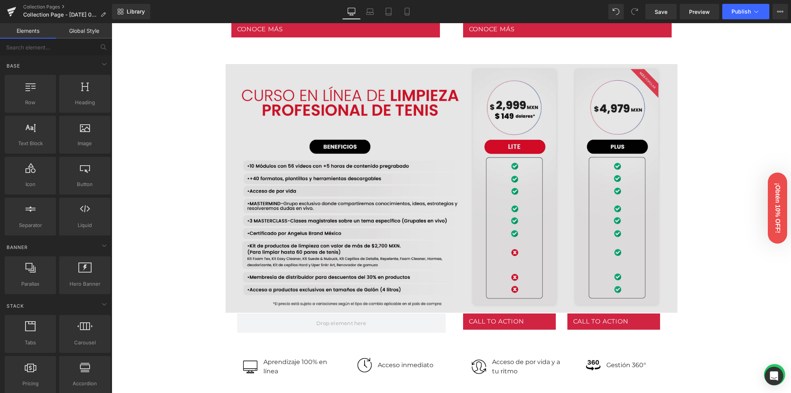
scroll to position [472, 0]
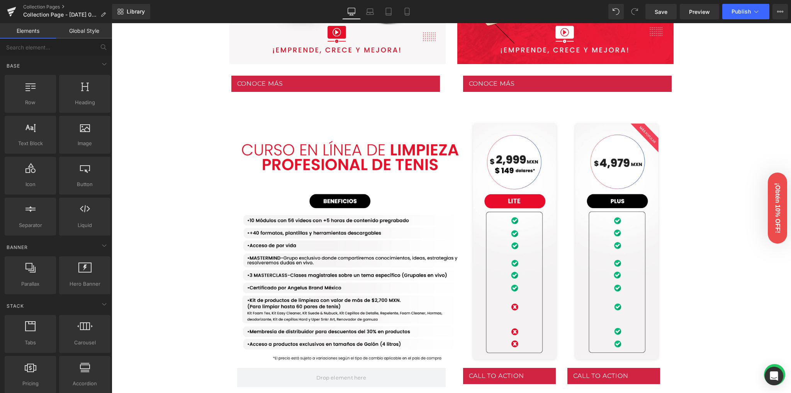
click at [175, 240] on div "Image Row Image Row Conoce nuestras versiones Heading Row Lite Heading Plus Hea…" at bounding box center [451, 325] width 679 height 1492
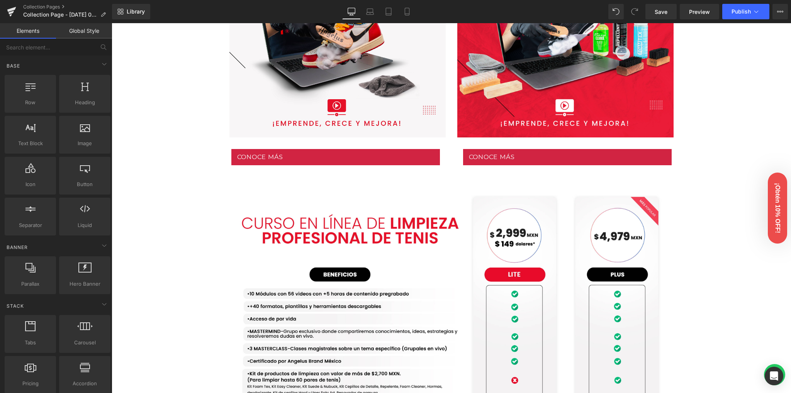
scroll to position [369, 0]
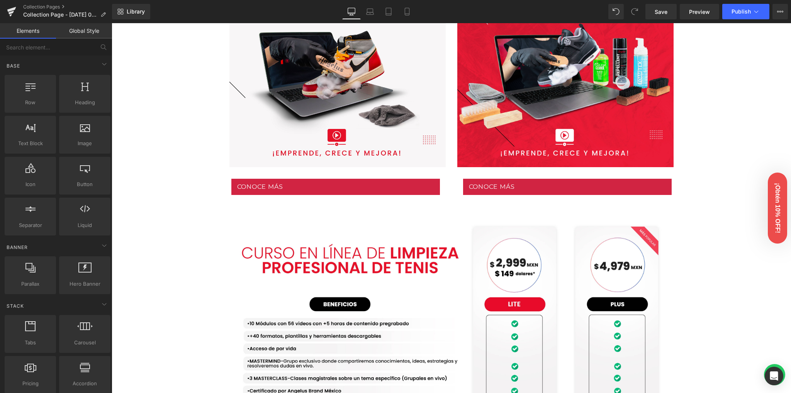
drag, startPoint x: 199, startPoint y: 224, endPoint x: 181, endPoint y: 229, distance: 18.6
drag, startPoint x: 181, startPoint y: 229, endPoint x: 174, endPoint y: 232, distance: 8.3
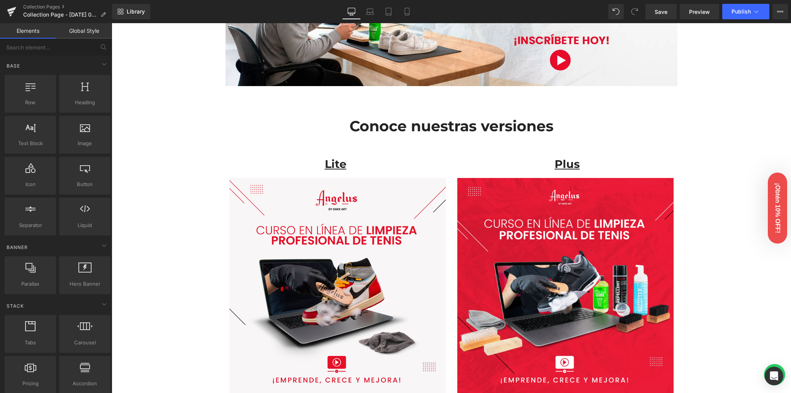
scroll to position [112, 0]
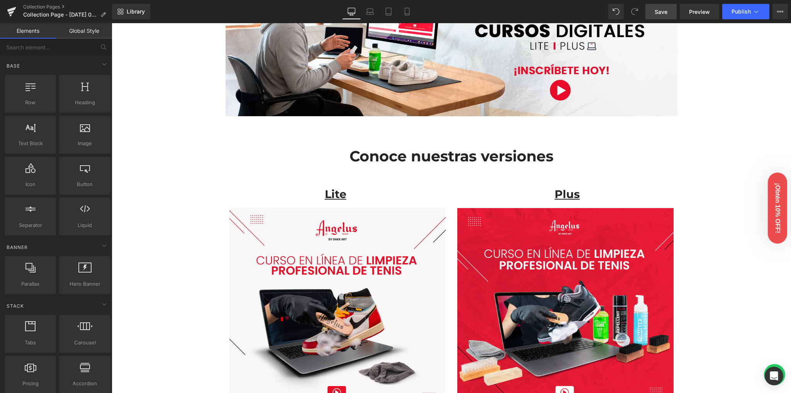
click at [656, 14] on span "Save" at bounding box center [661, 12] width 13 height 8
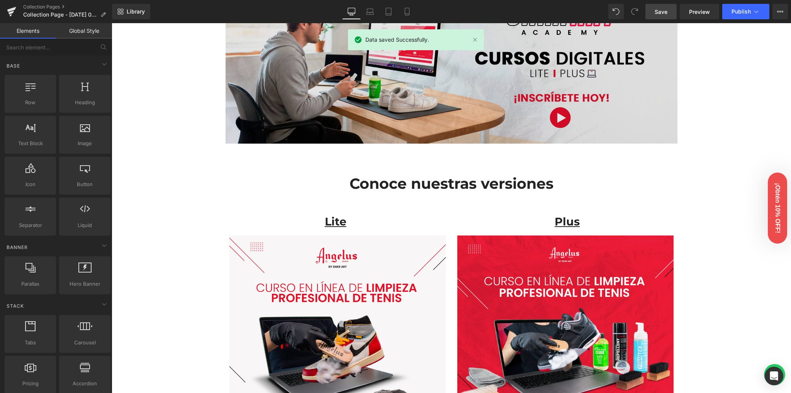
scroll to position [0, 0]
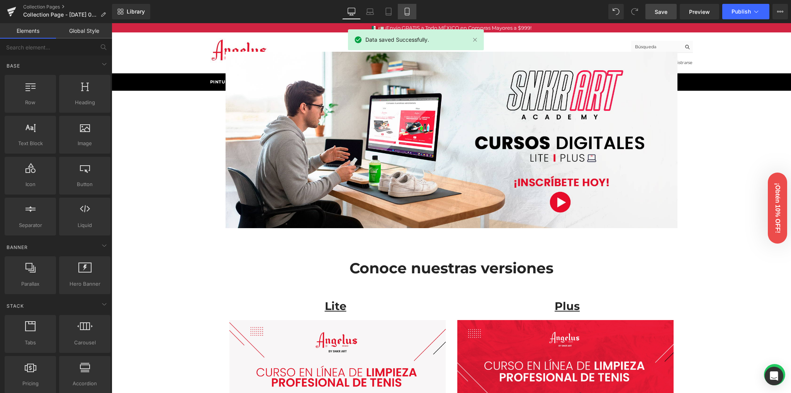
click at [406, 12] on icon at bounding box center [407, 12] width 8 height 8
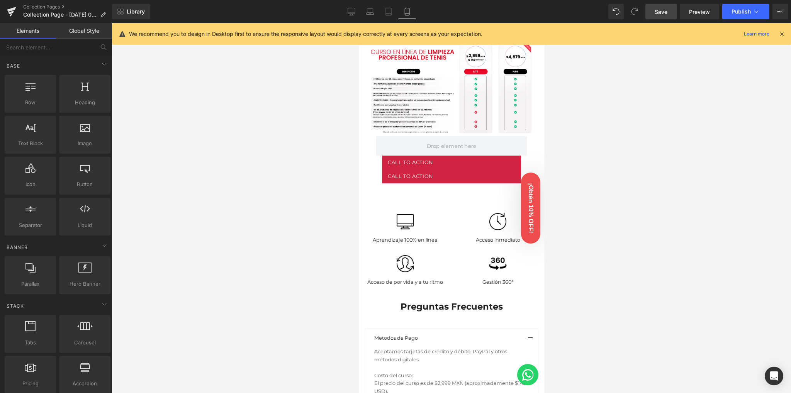
scroll to position [412, 0]
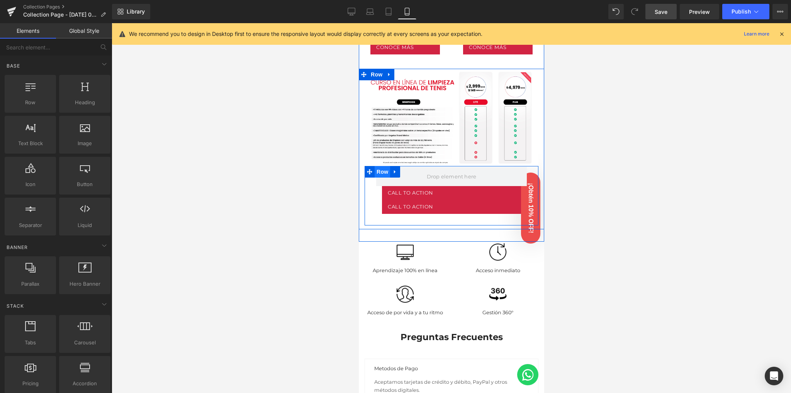
click at [377, 166] on span "Row" at bounding box center [381, 172] width 15 height 12
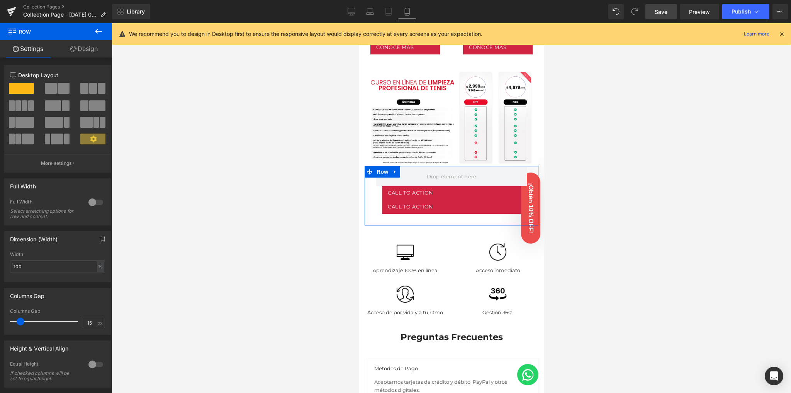
click at [74, 49] on icon at bounding box center [73, 49] width 6 height 6
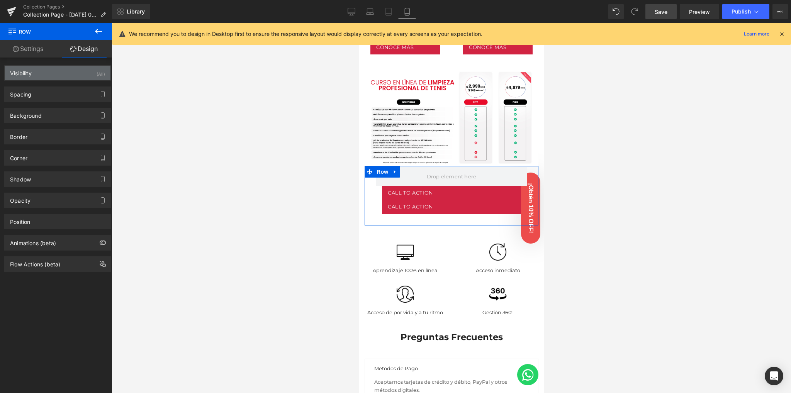
click at [88, 71] on div "Visibility (All)" at bounding box center [58, 73] width 106 height 15
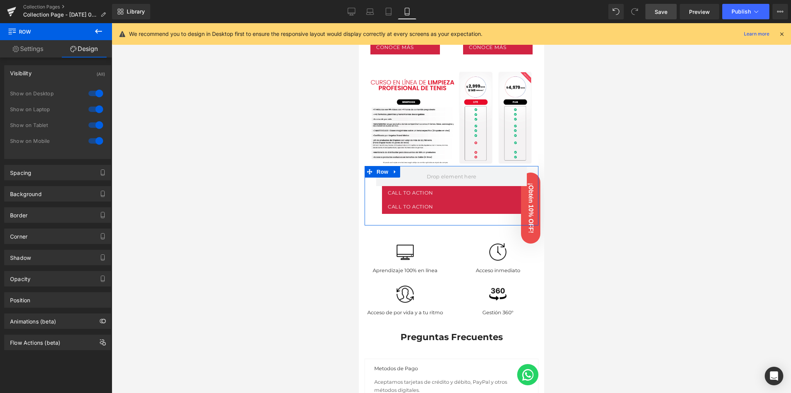
click at [93, 137] on div at bounding box center [95, 141] width 19 height 12
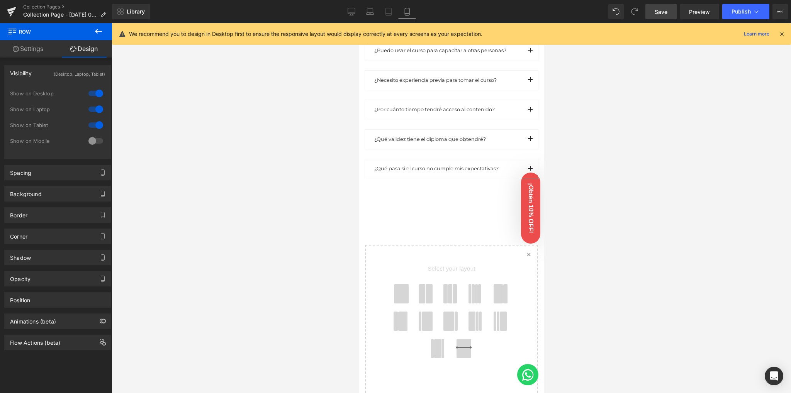
scroll to position [978, 0]
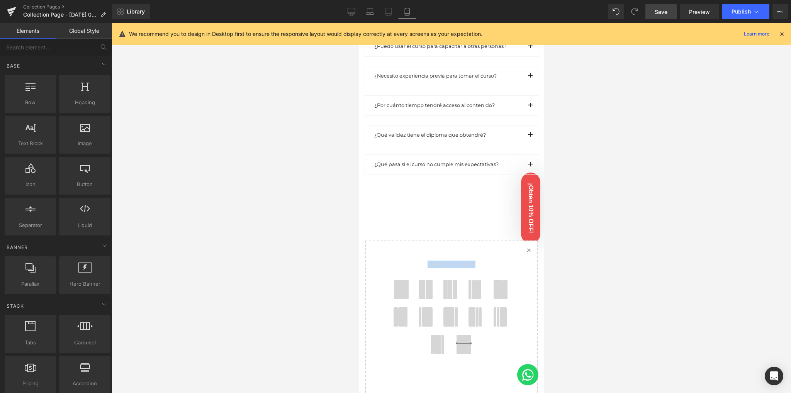
drag, startPoint x: 387, startPoint y: 278, endPoint x: 393, endPoint y: 209, distance: 69.0
drag, startPoint x: 295, startPoint y: 221, endPoint x: 357, endPoint y: 227, distance: 62.1
click at [295, 221] on div at bounding box center [451, 208] width 679 height 370
click at [403, 256] on span "Select your layout" at bounding box center [451, 266] width 148 height 27
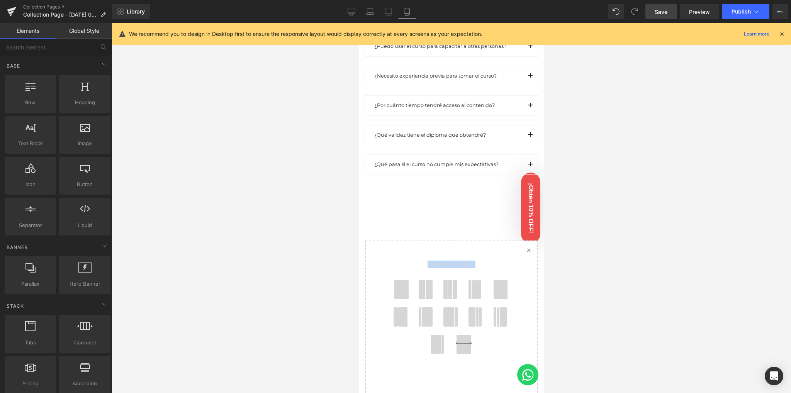
click at [465, 253] on span "Select your layout" at bounding box center [451, 266] width 148 height 27
click at [393, 282] on span at bounding box center [400, 289] width 15 height 19
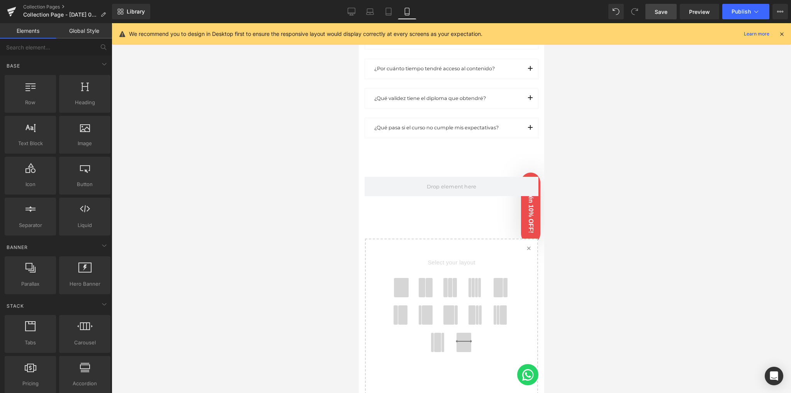
click at [425, 282] on span at bounding box center [428, 287] width 7 height 19
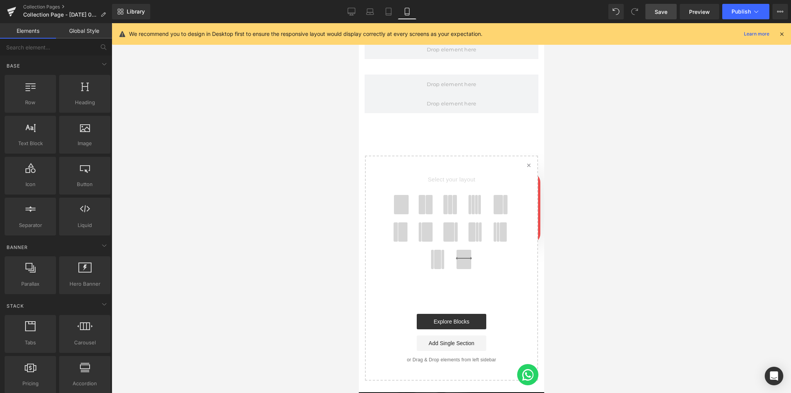
scroll to position [1153, 0]
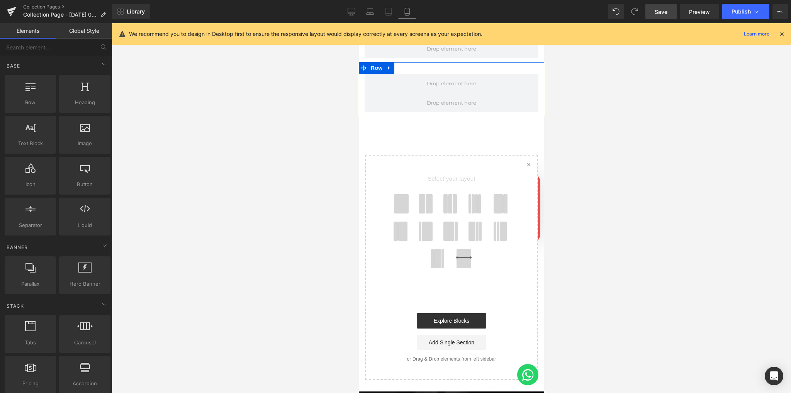
click at [422, 63] on div "Row" at bounding box center [450, 89] width 185 height 54
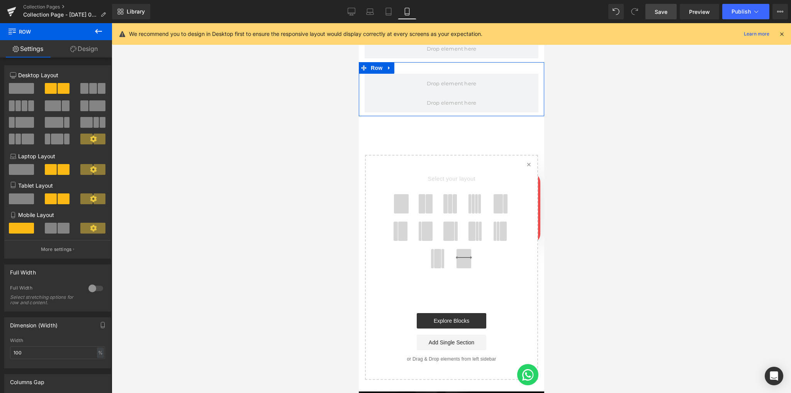
click at [51, 230] on span at bounding box center [51, 228] width 12 height 11
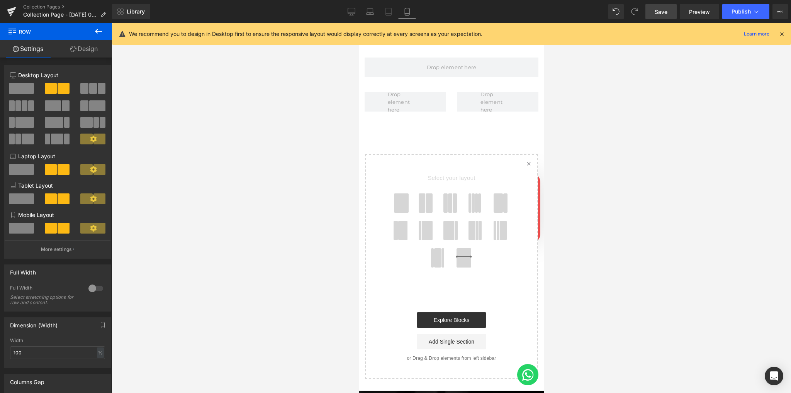
scroll to position [1101, 0]
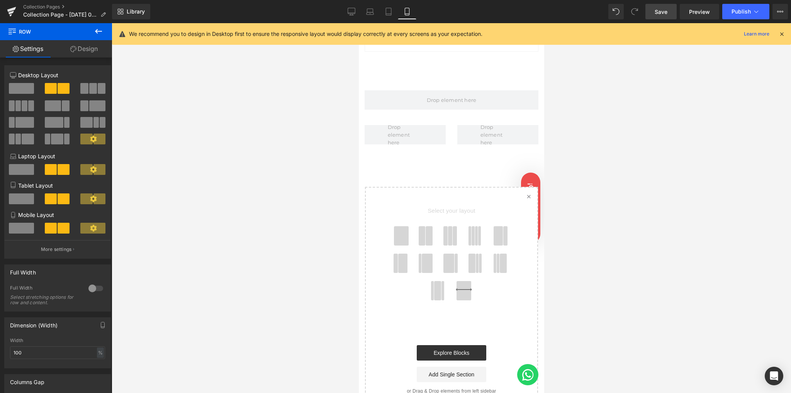
click at [418, 227] on span at bounding box center [421, 235] width 7 height 19
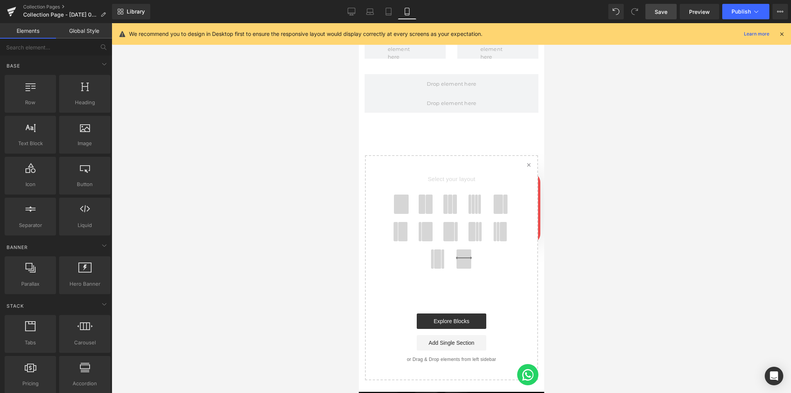
scroll to position [1187, 0]
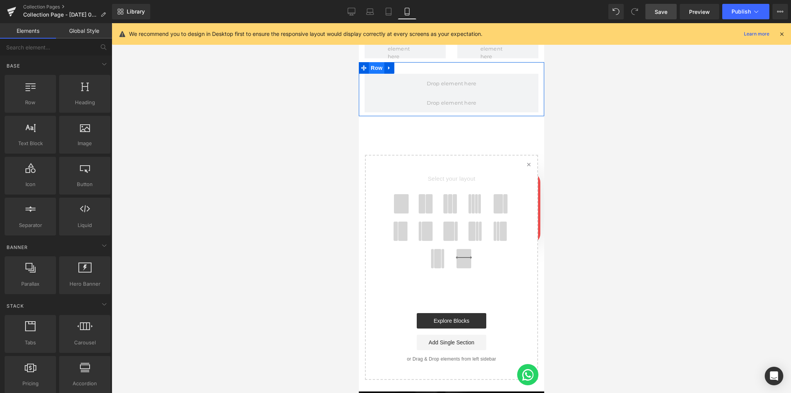
drag, startPoint x: 380, startPoint y: 61, endPoint x: 619, endPoint y: 159, distance: 258.2
click at [380, 62] on span "Row" at bounding box center [375, 68] width 15 height 12
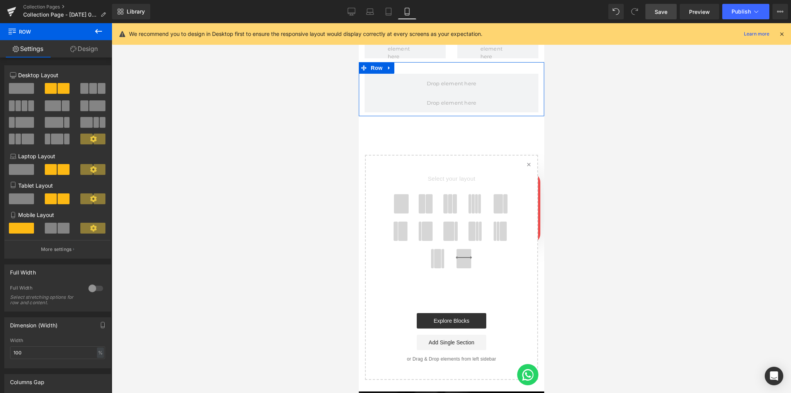
click at [54, 231] on span at bounding box center [51, 228] width 12 height 11
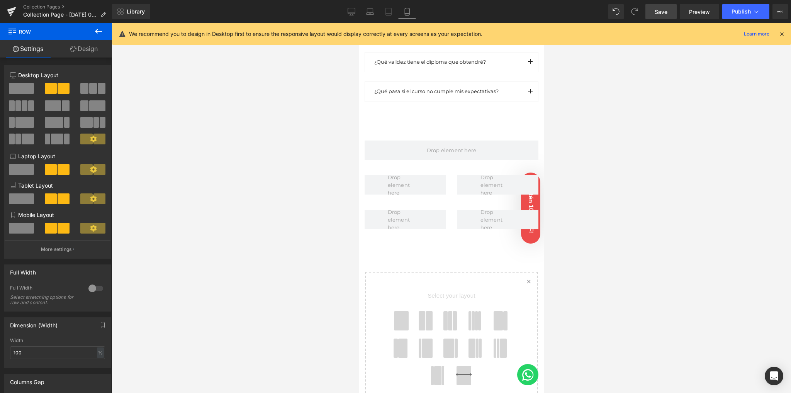
scroll to position [1033, 0]
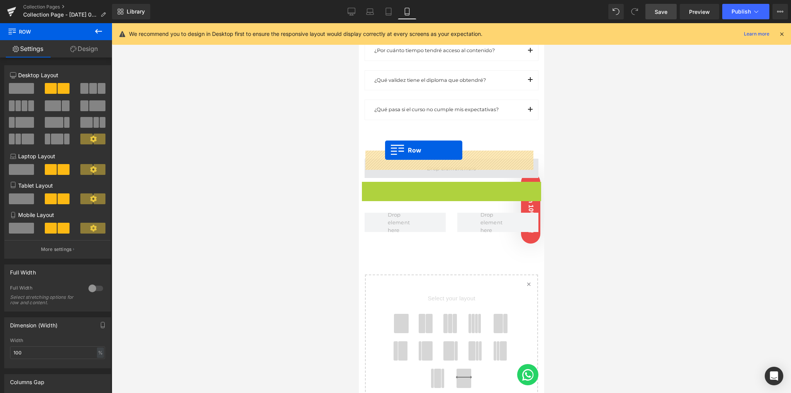
drag, startPoint x: 378, startPoint y: 179, endPoint x: 385, endPoint y: 151, distance: 29.4
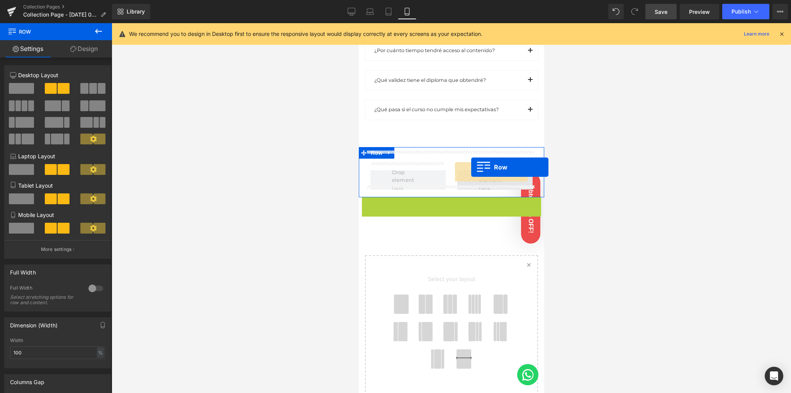
drag, startPoint x: 377, startPoint y: 195, endPoint x: 471, endPoint y: 167, distance: 97.6
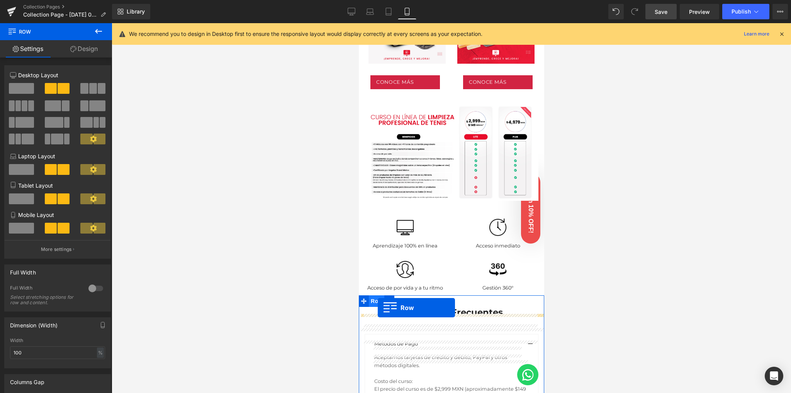
scroll to position [363, 0]
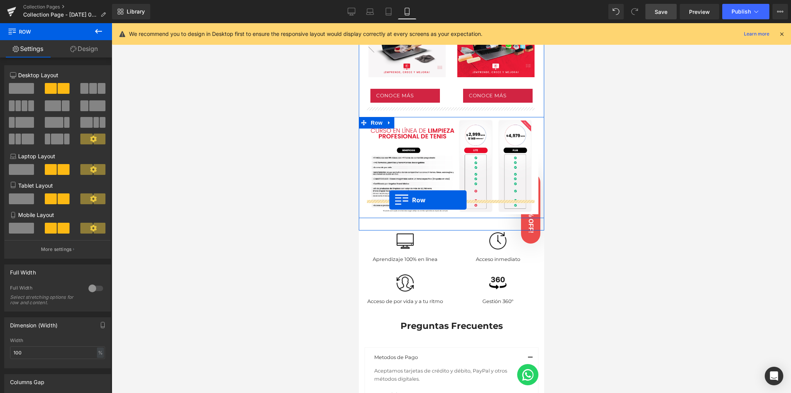
drag, startPoint x: 378, startPoint y: 146, endPoint x: 389, endPoint y: 200, distance: 55.8
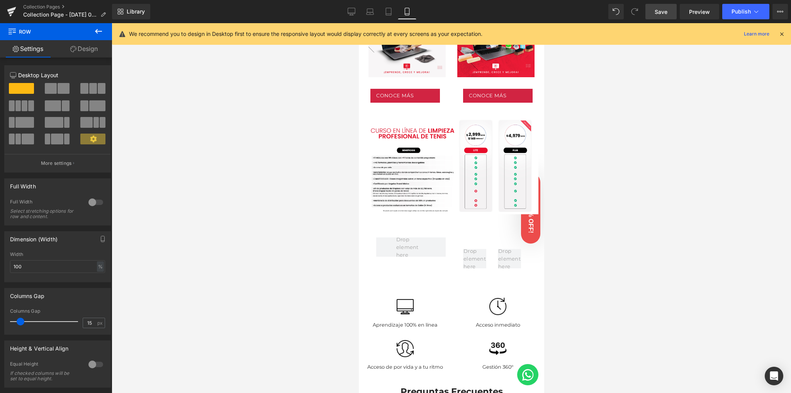
click at [291, 219] on div at bounding box center [451, 208] width 679 height 370
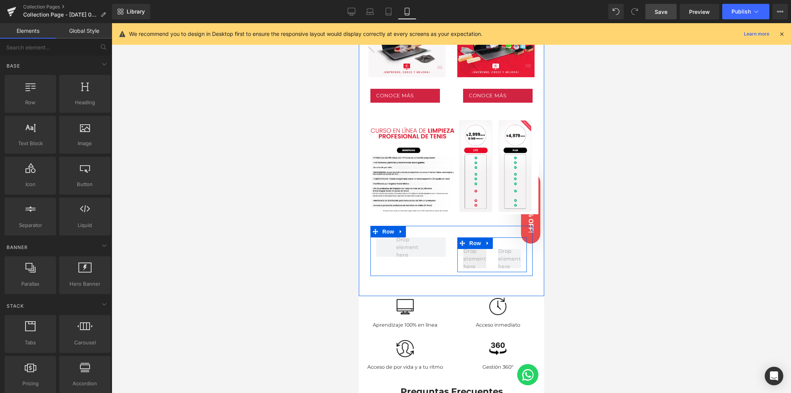
click at [472, 245] on span at bounding box center [474, 258] width 28 height 27
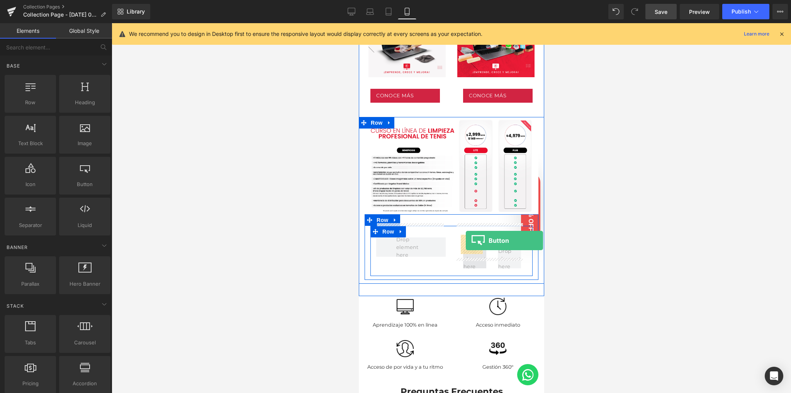
drag, startPoint x: 455, startPoint y: 207, endPoint x: 465, endPoint y: 241, distance: 34.8
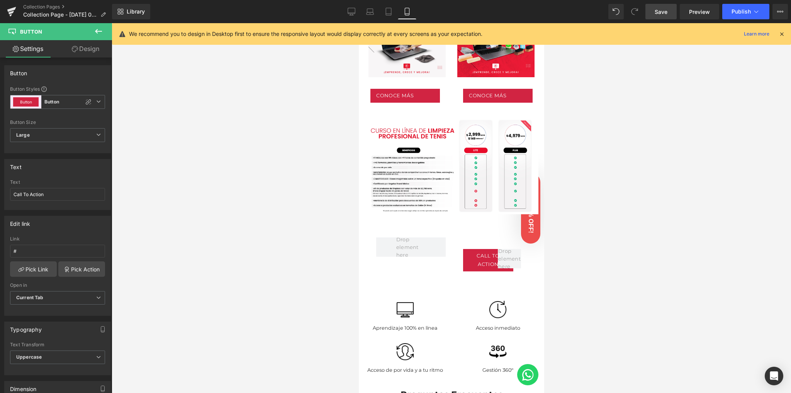
click at [96, 31] on icon at bounding box center [98, 31] width 7 height 5
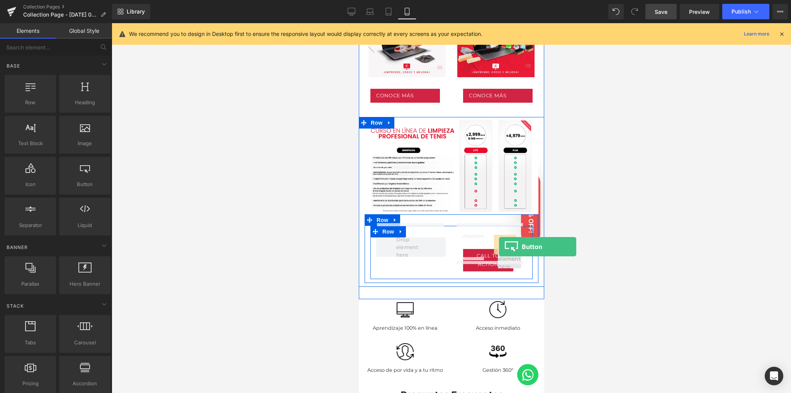
drag, startPoint x: 436, startPoint y: 200, endPoint x: 499, endPoint y: 247, distance: 78.4
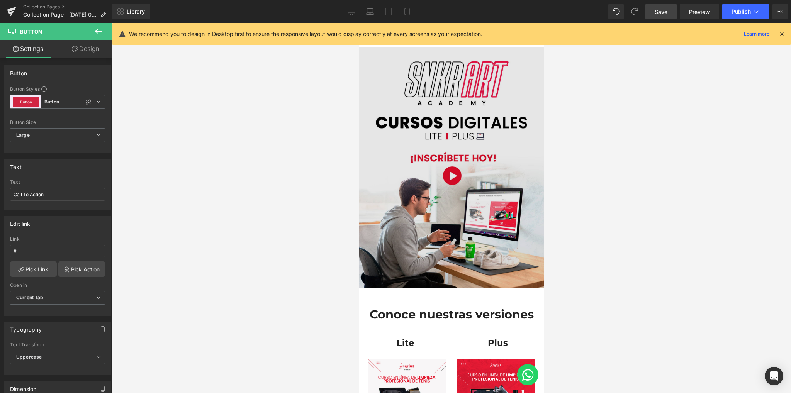
scroll to position [0, 0]
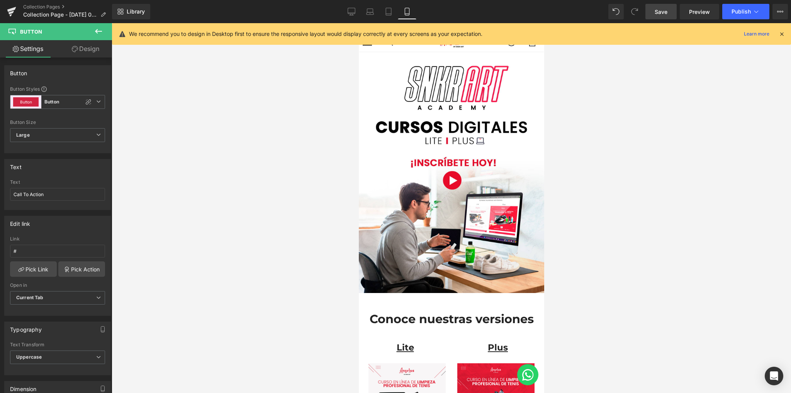
click at [665, 7] on link "Save" at bounding box center [660, 11] width 31 height 15
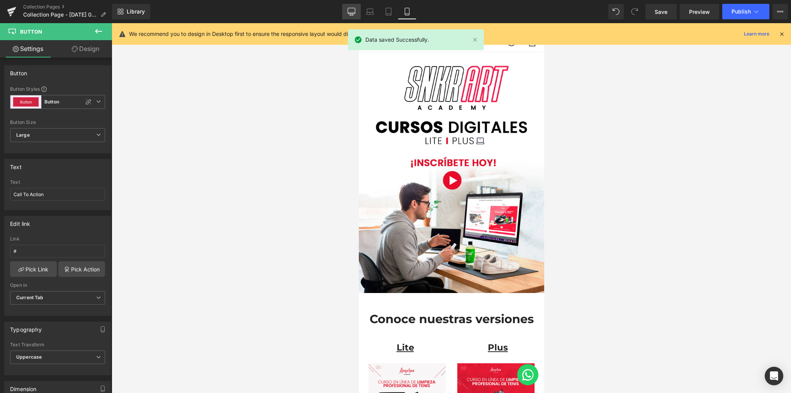
click at [341, 7] on div "Library Mobile Desktop Laptop Tablet Mobile Save Preview Publish Scheduled View…" at bounding box center [451, 11] width 679 height 15
click at [357, 9] on link "Desktop" at bounding box center [351, 11] width 19 height 15
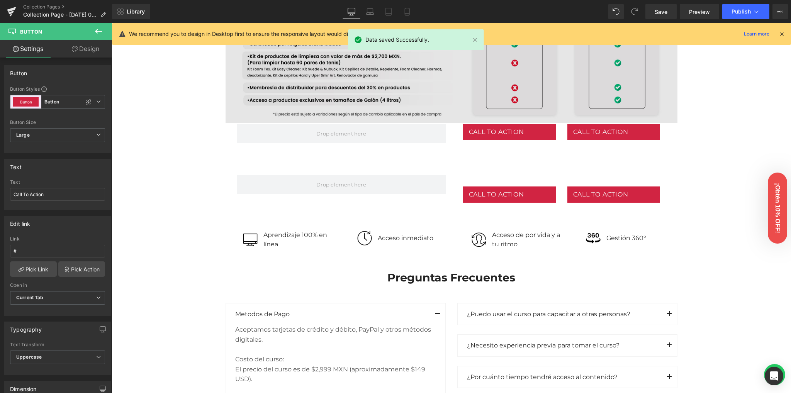
scroll to position [768, 0]
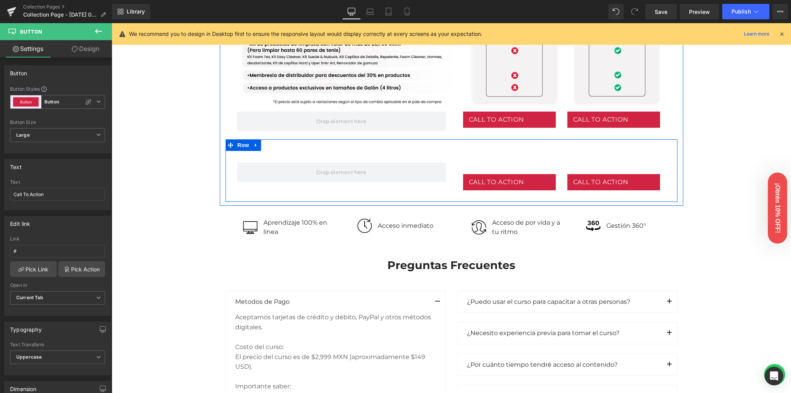
click at [112, 23] on div at bounding box center [112, 23] width 0 height 0
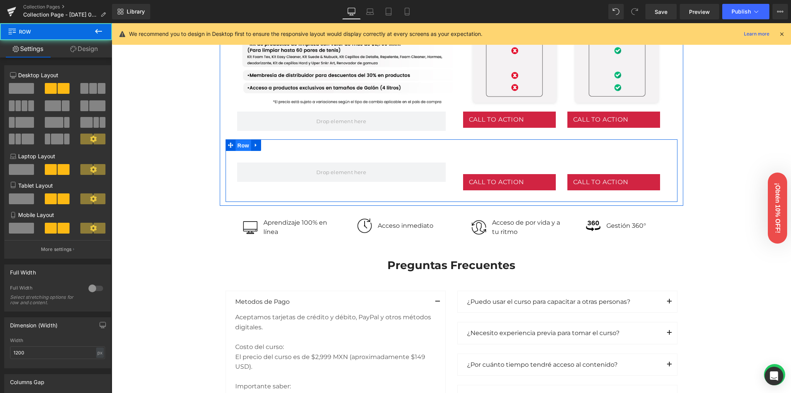
click at [236, 143] on span "Row" at bounding box center [243, 146] width 15 height 12
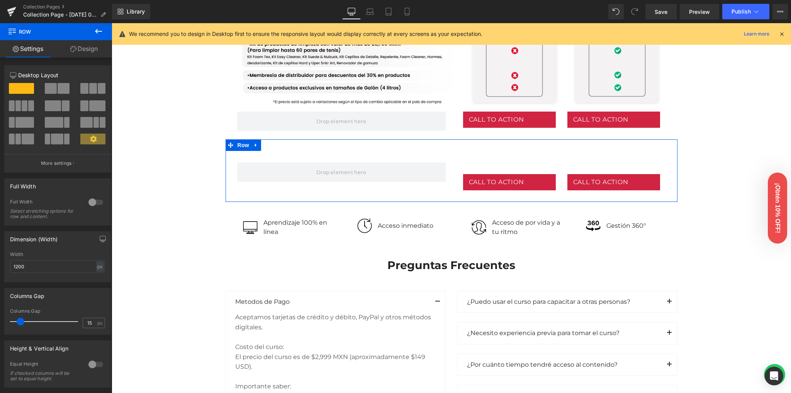
click at [78, 50] on link "Design" at bounding box center [84, 48] width 56 height 17
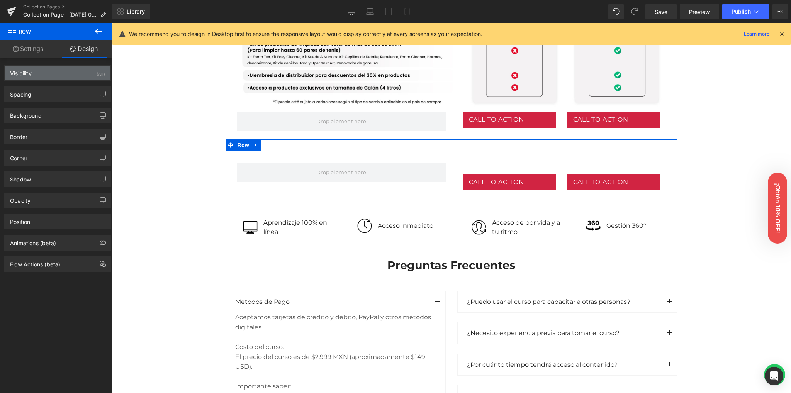
click at [93, 79] on div "Visibility (All)" at bounding box center [58, 73] width 106 height 15
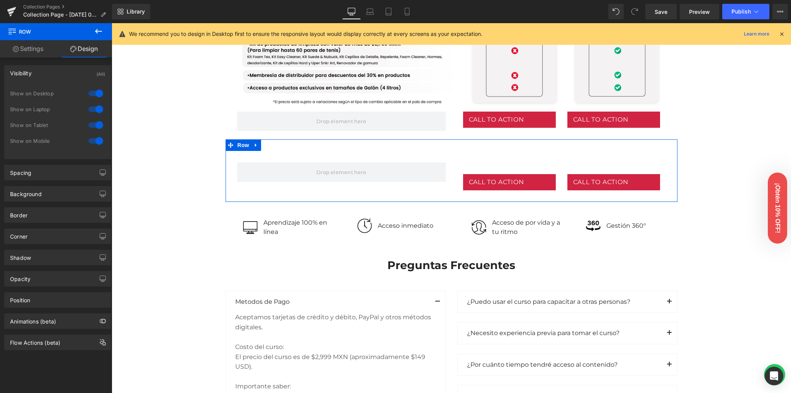
drag, startPoint x: 94, startPoint y: 95, endPoint x: 92, endPoint y: 112, distance: 17.5
click at [93, 99] on div "Show on Desktop" at bounding box center [57, 98] width 95 height 16
click at [92, 112] on div at bounding box center [95, 109] width 19 height 12
click at [92, 120] on div at bounding box center [95, 125] width 19 height 12
click at [97, 92] on div at bounding box center [95, 93] width 19 height 12
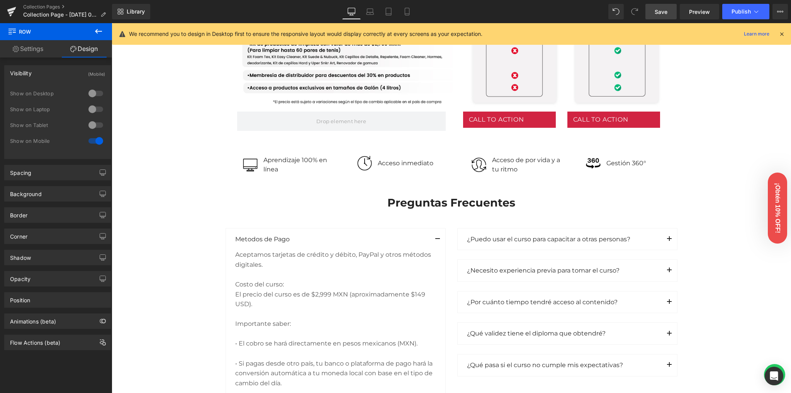
click at [647, 12] on link "Save" at bounding box center [660, 11] width 31 height 15
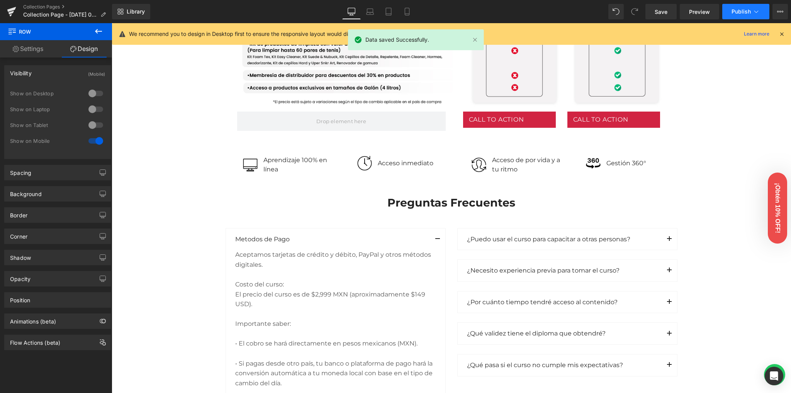
click at [739, 10] on span "Publish" at bounding box center [740, 11] width 19 height 6
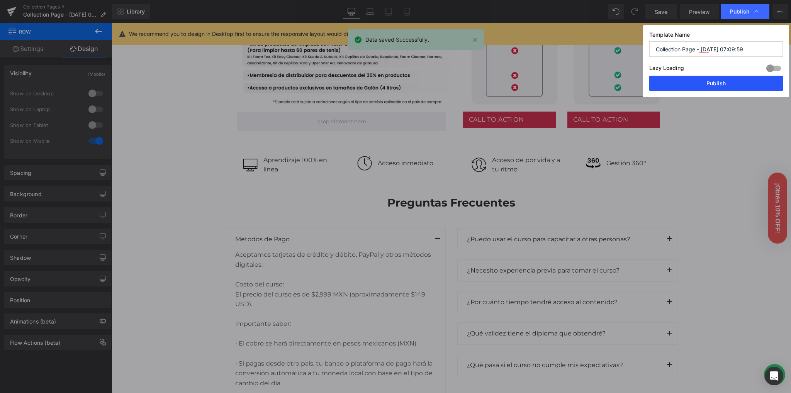
click at [689, 88] on button "Publish" at bounding box center [716, 83] width 134 height 15
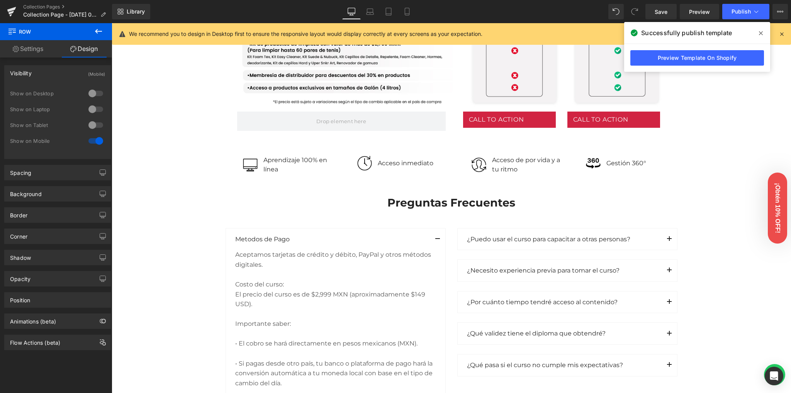
click at [759, 36] on icon at bounding box center [761, 33] width 4 height 6
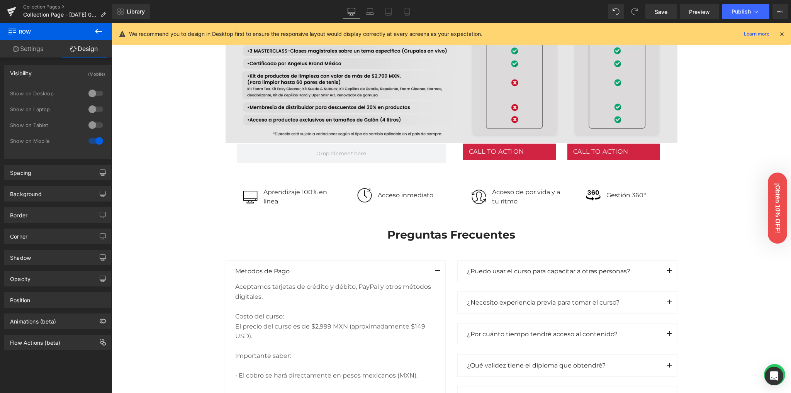
scroll to position [716, 0]
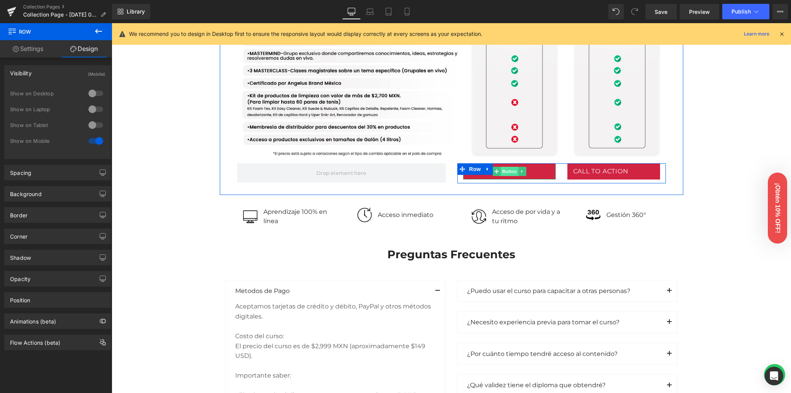
click at [504, 171] on span "Button" at bounding box center [509, 171] width 18 height 9
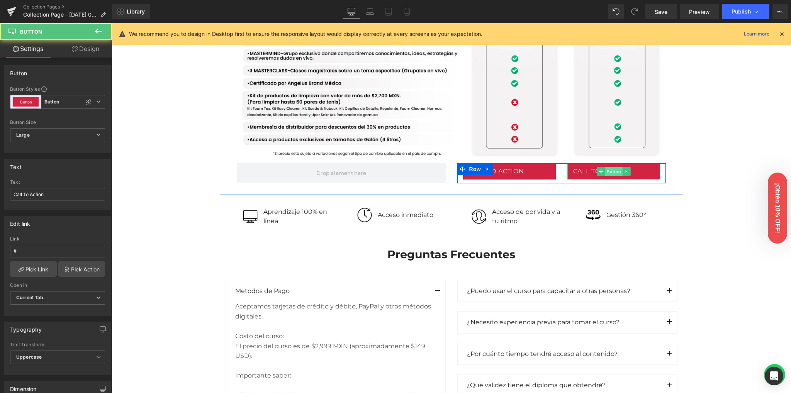
click at [609, 171] on span "Button" at bounding box center [614, 171] width 18 height 9
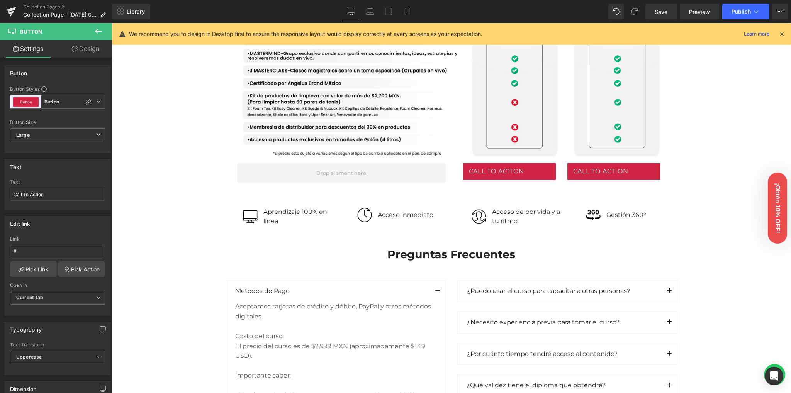
click at [99, 31] on icon at bounding box center [98, 31] width 7 height 5
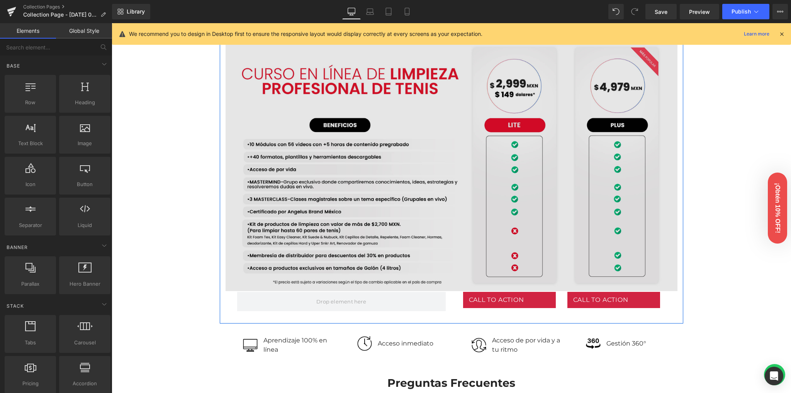
scroll to position [669, 0]
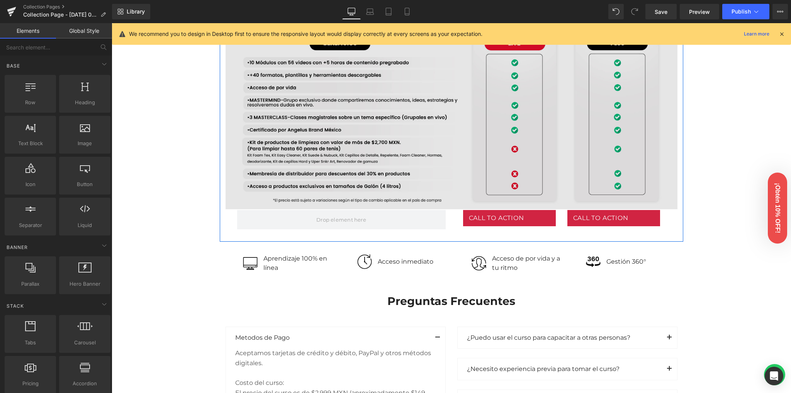
click at [508, 212] on link "Call To Action" at bounding box center [509, 218] width 93 height 16
